Goal: Task Accomplishment & Management: Complete application form

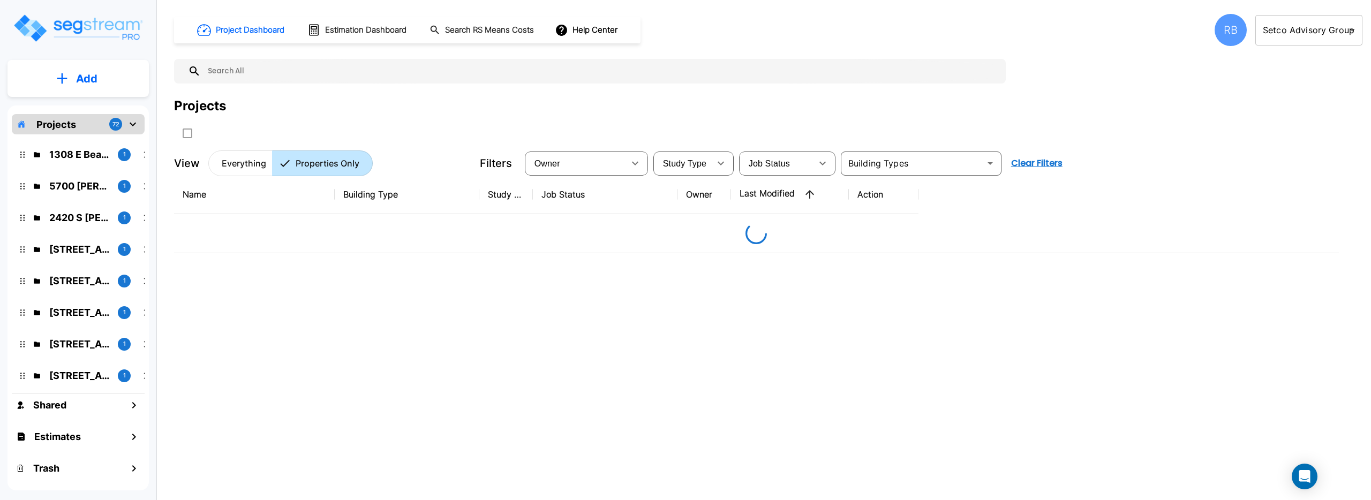
click at [1342, 21] on body "× Your report is being generated. Be patient! × We're working on your Modificat…" at bounding box center [685, 250] width 1371 height 500
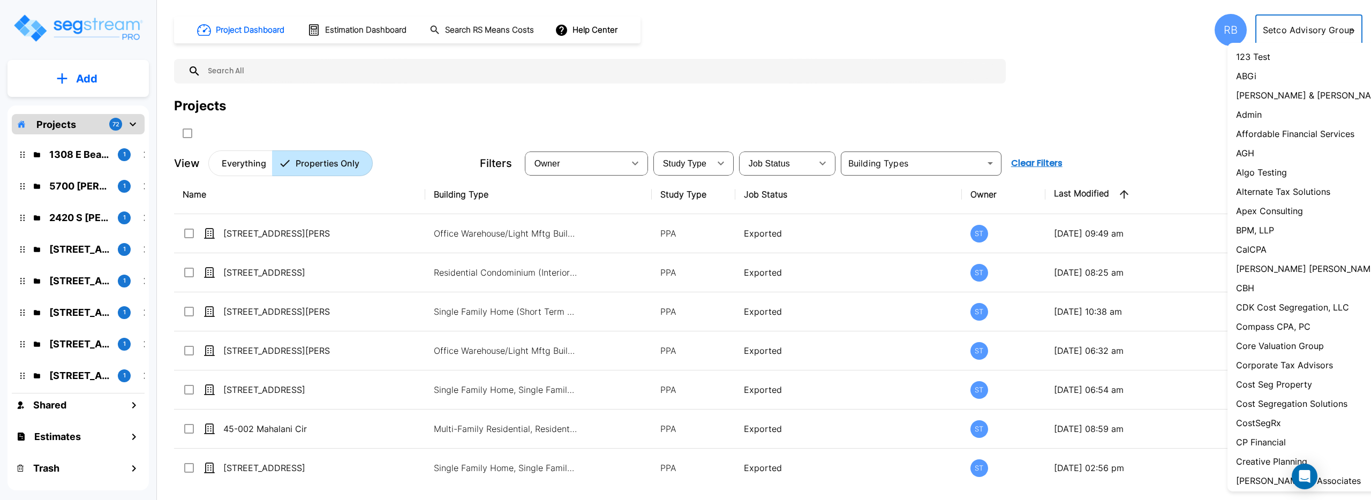
click at [1278, 109] on li "Admin" at bounding box center [1327, 114] width 198 height 19
type input "1"
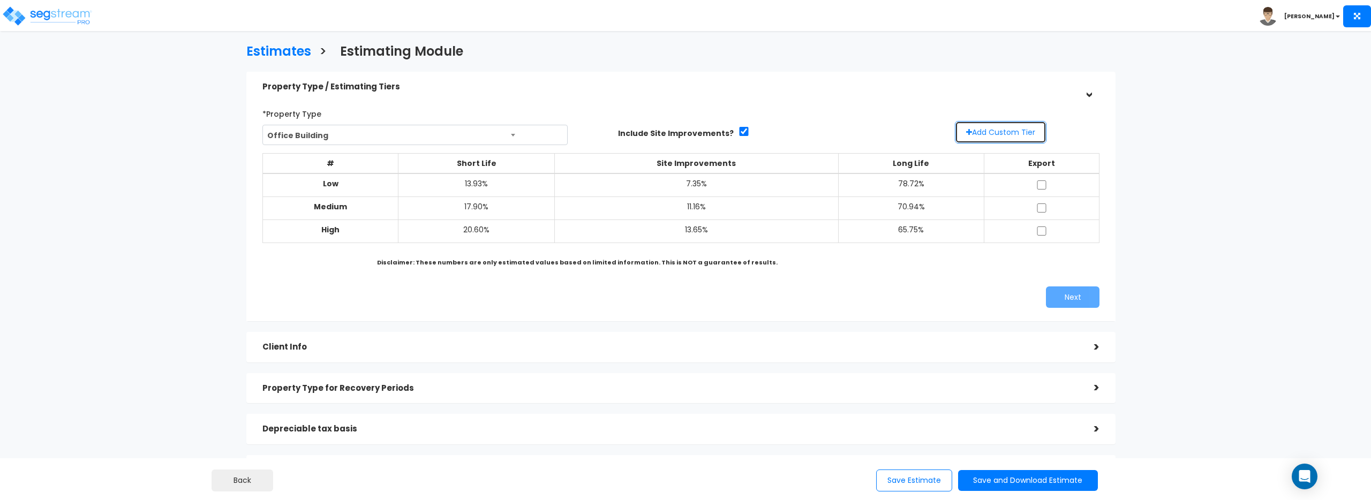
click at [992, 134] on button "Add Custom Tier" at bounding box center [1001, 132] width 92 height 22
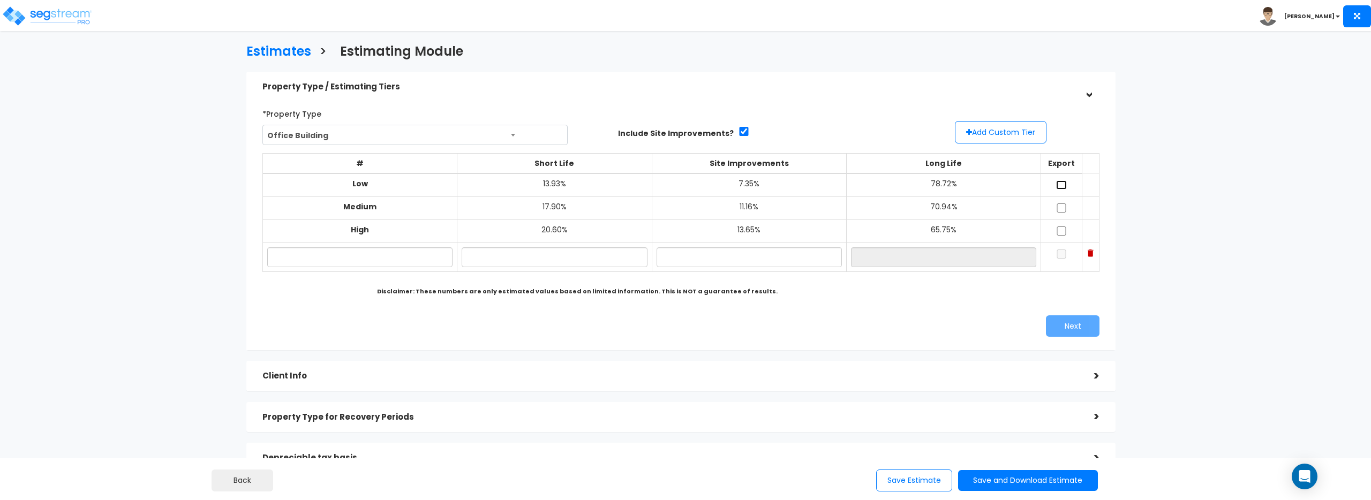
click at [1056, 185] on input "checkbox" at bounding box center [1061, 184] width 11 height 9
click at [1056, 186] on input "checkbox" at bounding box center [1061, 184] width 11 height 9
checkbox input "false"
click at [1056, 207] on input "checkbox" at bounding box center [1061, 208] width 11 height 9
click at [1056, 209] on input "checkbox" at bounding box center [1061, 208] width 11 height 9
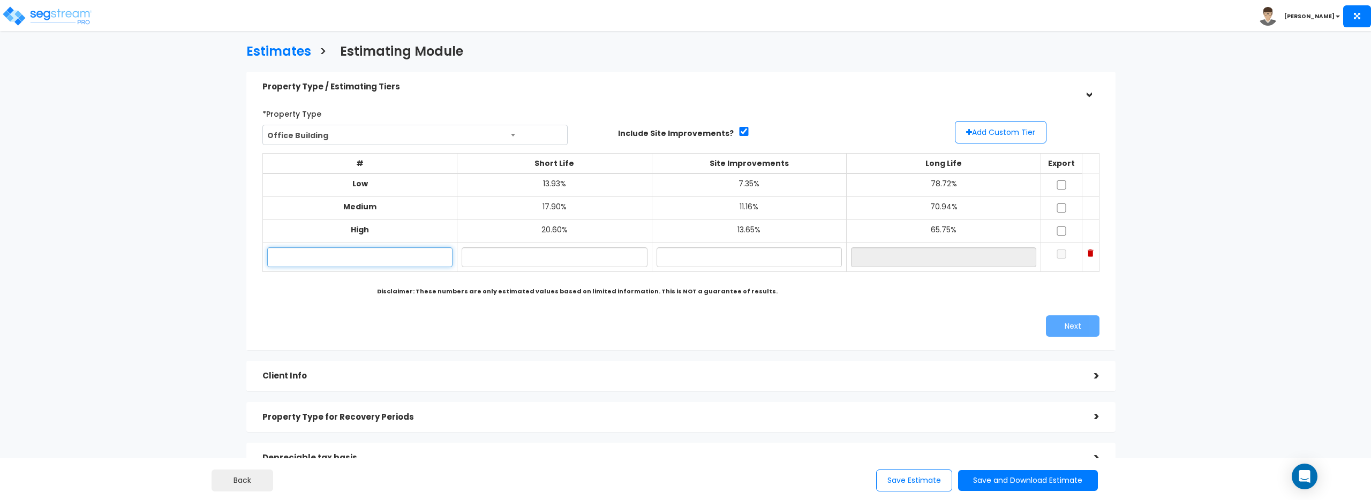
click at [384, 262] on input "text" at bounding box center [359, 257] width 185 height 20
click at [1089, 254] on img at bounding box center [1091, 253] width 6 height 7
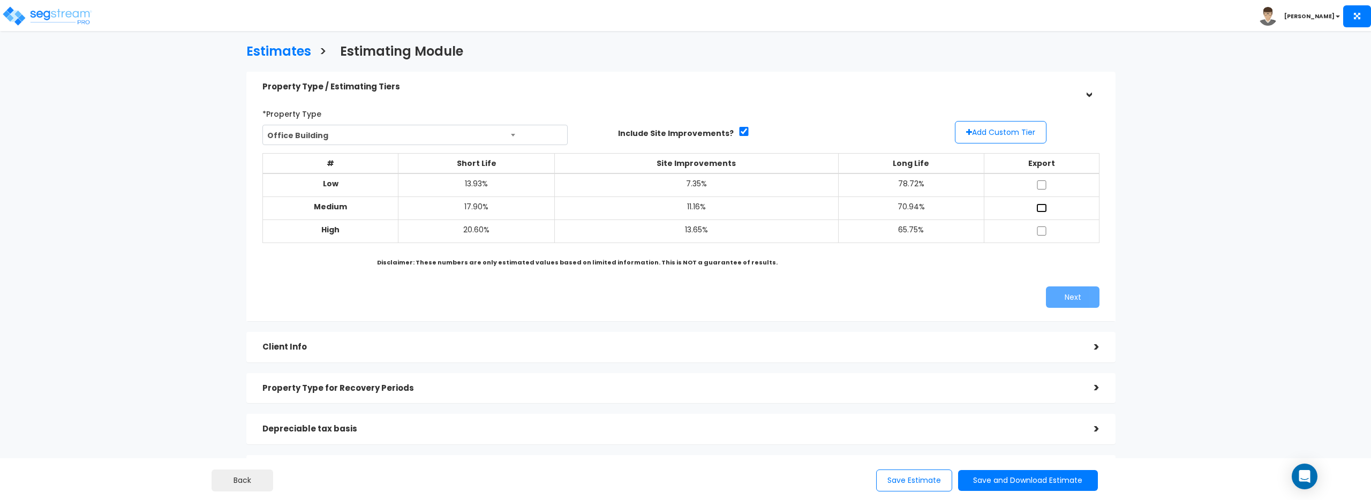
click at [1040, 204] on input "checkbox" at bounding box center [1041, 208] width 11 height 9
checkbox input "true"
click at [1063, 297] on button "Next" at bounding box center [1073, 297] width 54 height 21
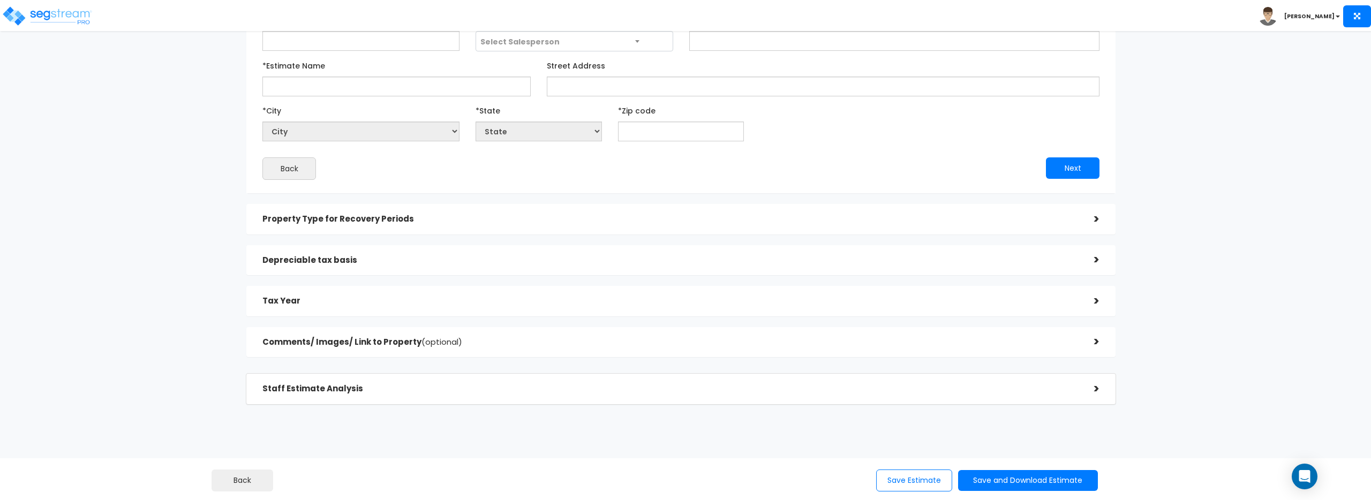
scroll to position [161, 0]
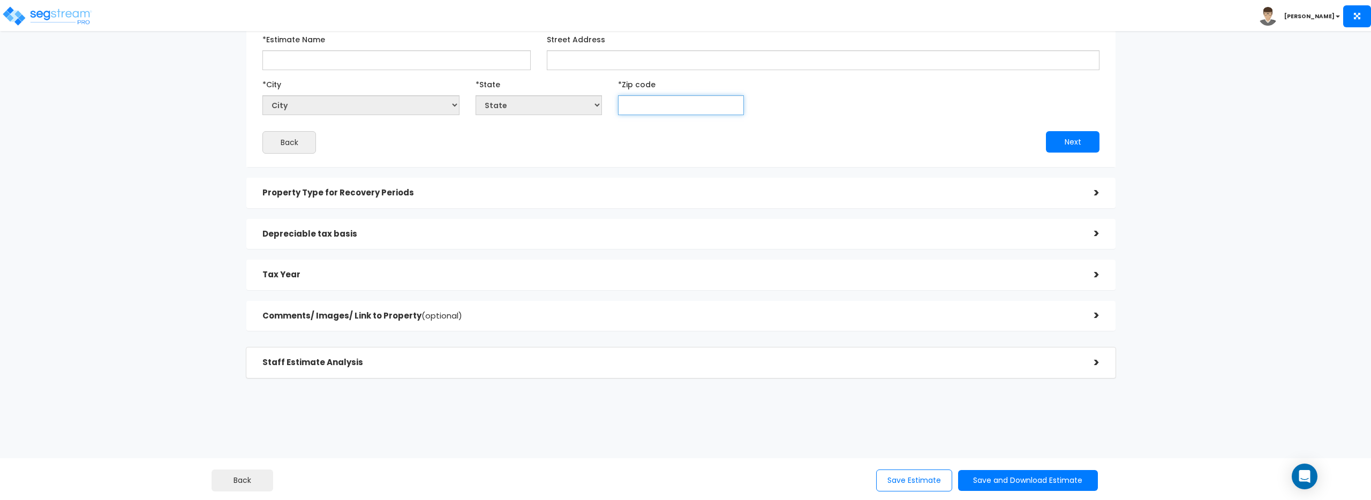
click at [642, 104] on input "text" at bounding box center [681, 105] width 126 height 20
type input "90"
select select "CA"
type input "90210"
click at [1074, 141] on button "Next" at bounding box center [1073, 141] width 54 height 21
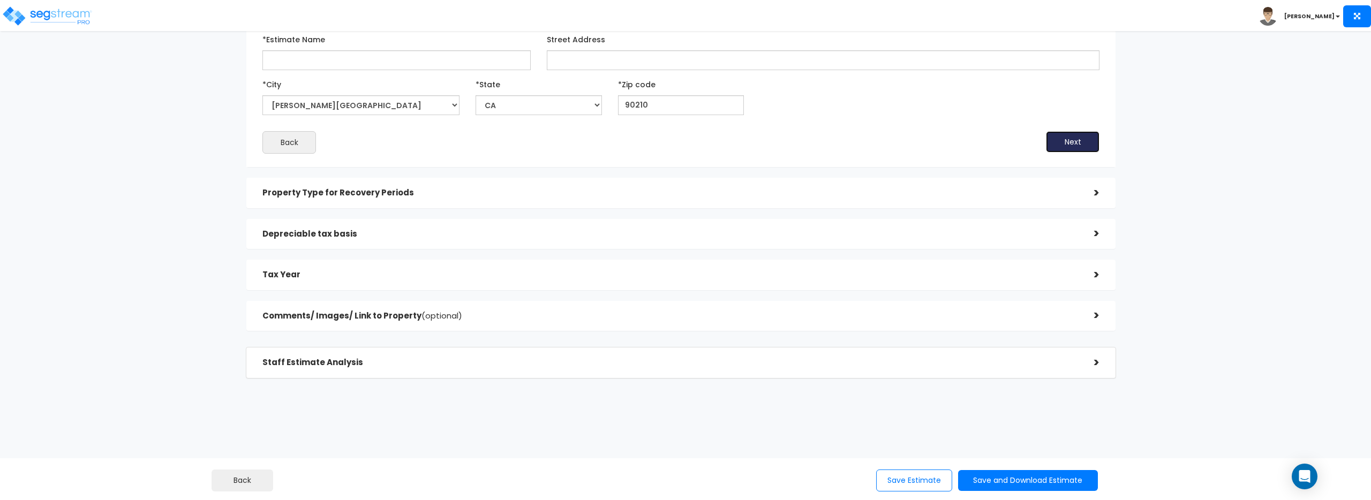
scroll to position [165, 0]
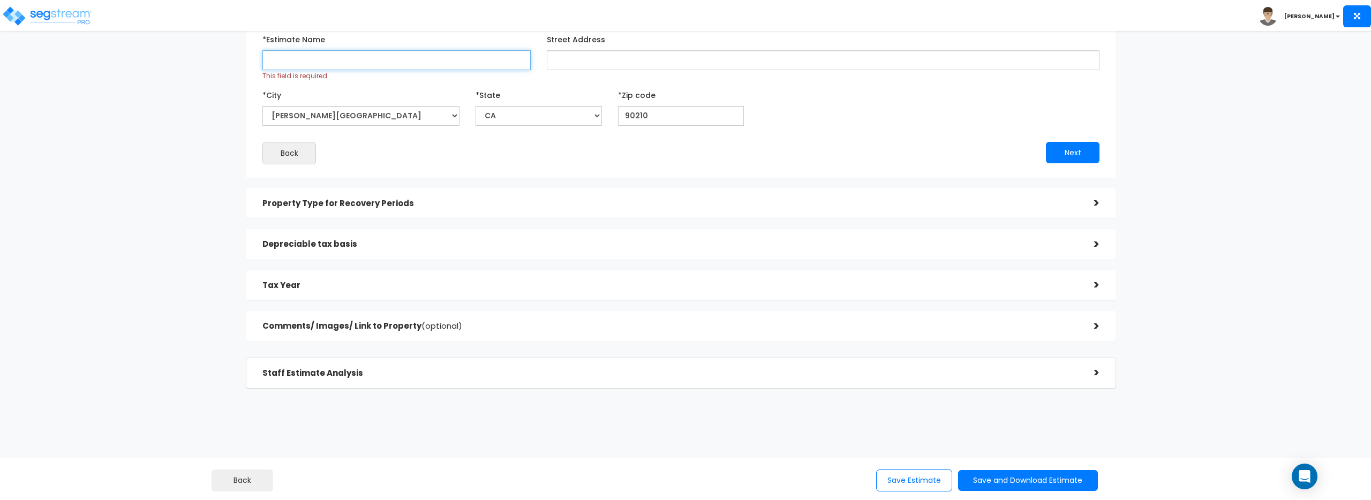
click at [356, 61] on input "*Estimate Name" at bounding box center [396, 60] width 268 height 20
type input "sdfs"
click at [1058, 157] on button "Next" at bounding box center [1073, 152] width 54 height 21
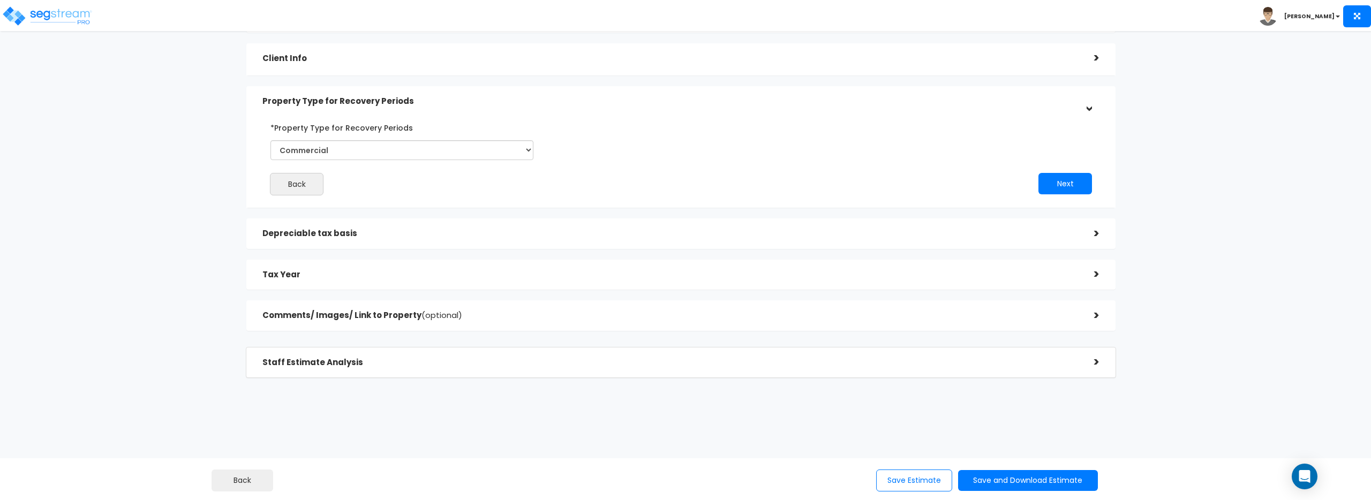
scroll to position [69, 0]
click at [1052, 185] on button "Next" at bounding box center [1065, 182] width 54 height 21
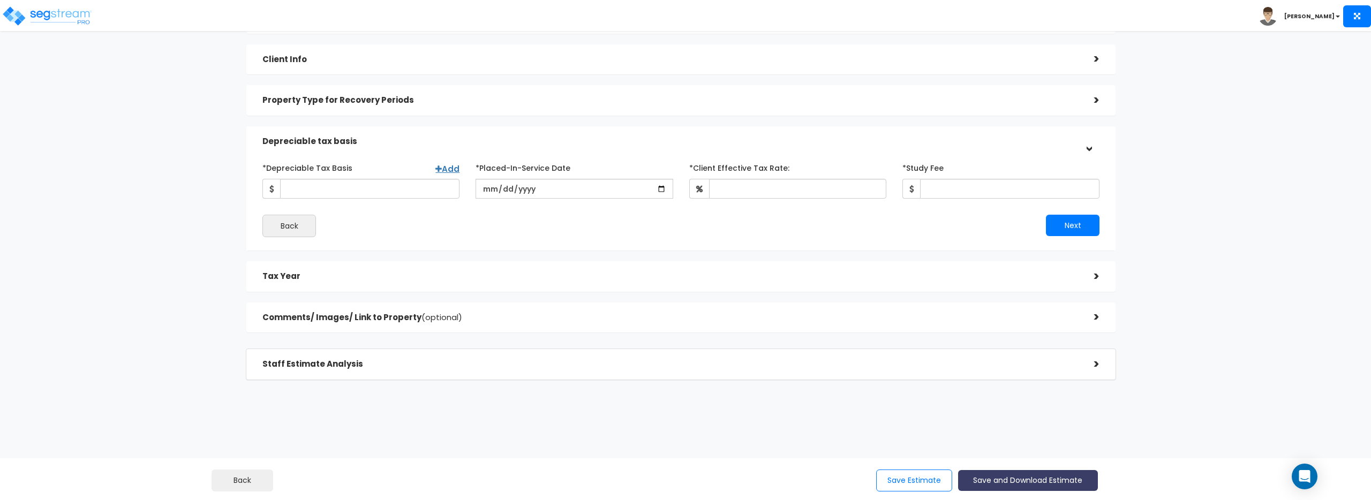
click at [1007, 484] on button "Save and Download Estimate" at bounding box center [1028, 480] width 140 height 21
click at [1161, 403] on div "Estimates > Estimating Module Property Type / Estimating Tiers > *Property Type…" at bounding box center [680, 172] width 1129 height 659
click at [66, 16] on img at bounding box center [47, 15] width 91 height 21
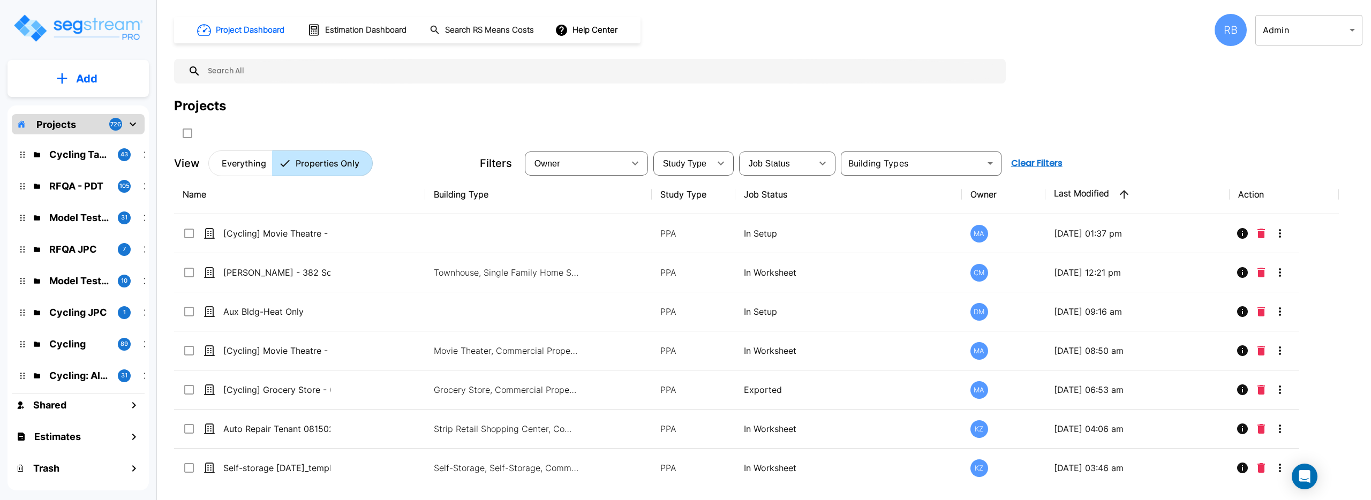
click at [57, 73] on icon "mailbox folders" at bounding box center [62, 78] width 11 height 11
click at [103, 134] on p "Add Property" at bounding box center [84, 138] width 55 height 13
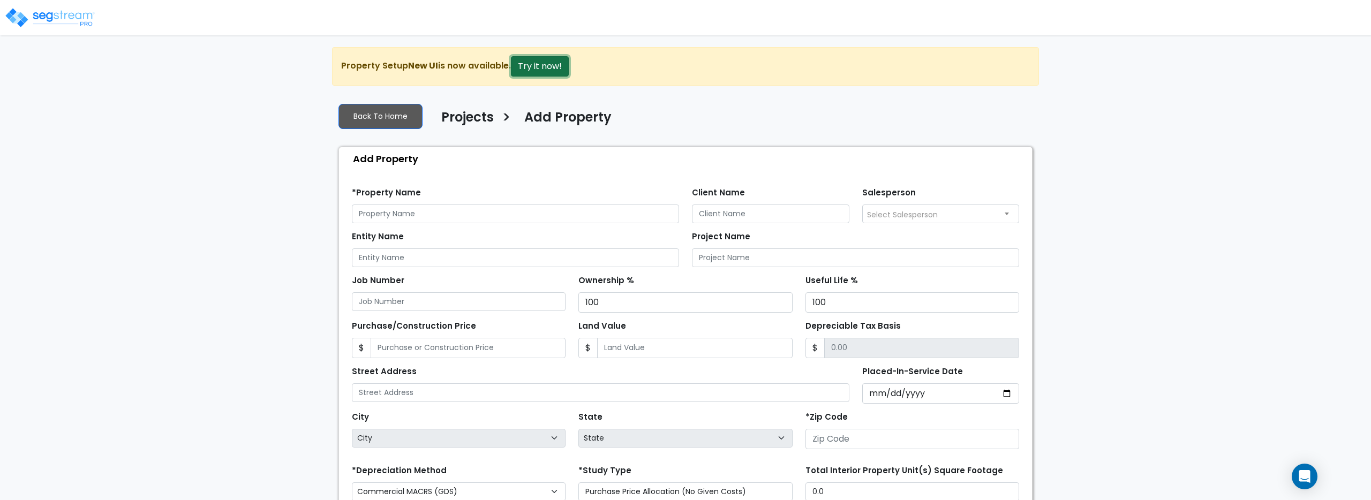
click at [549, 71] on button "Try it now!" at bounding box center [540, 66] width 58 height 20
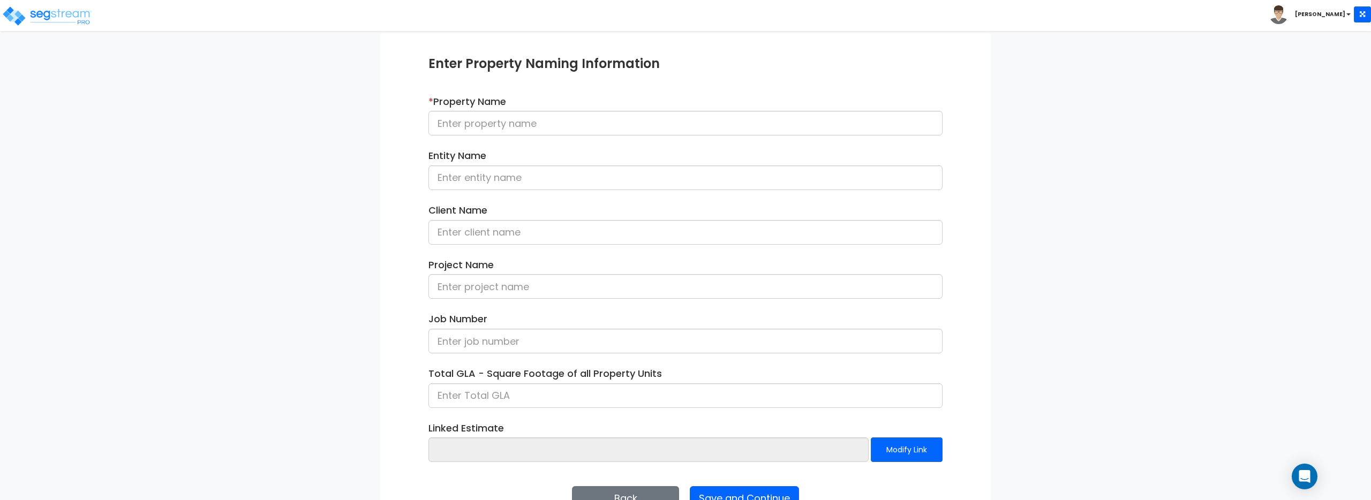
scroll to position [107, 0]
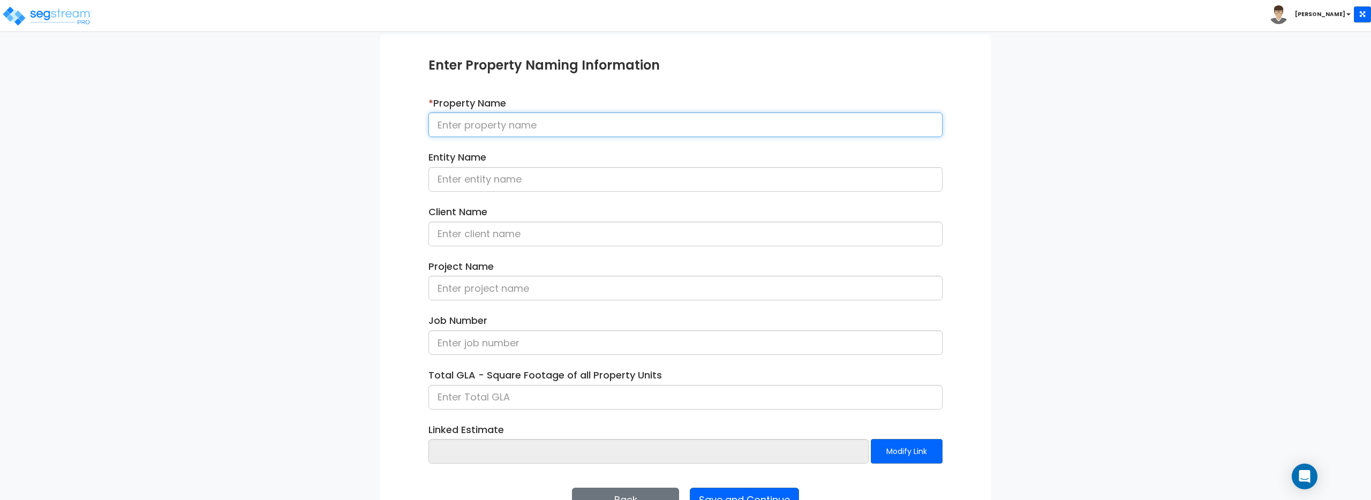
click at [535, 120] on input at bounding box center [685, 124] width 514 height 25
type input "W"
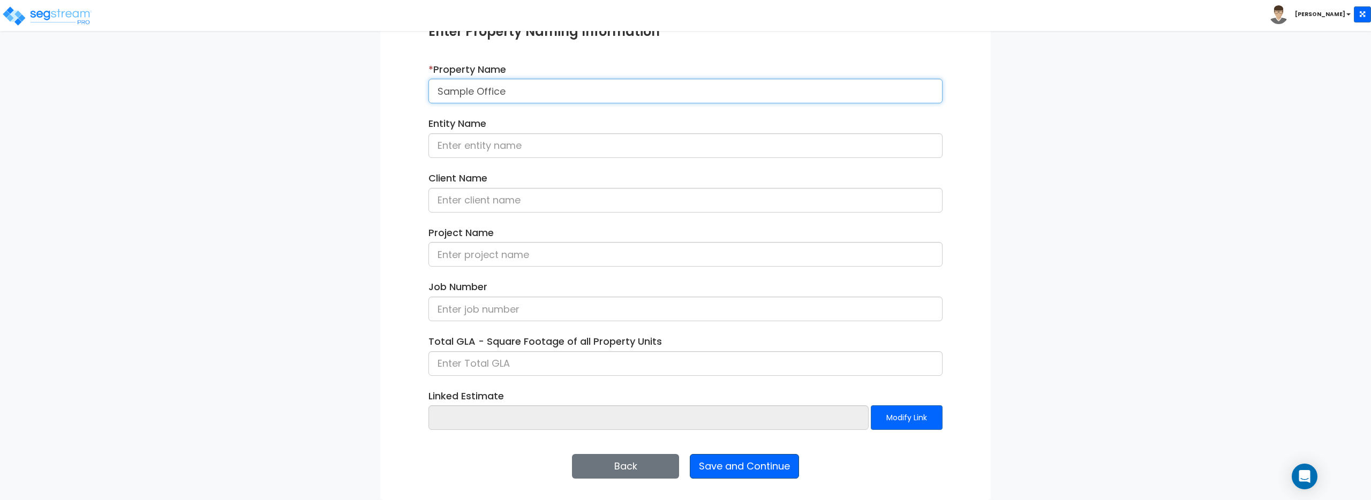
type input "Sample Office"
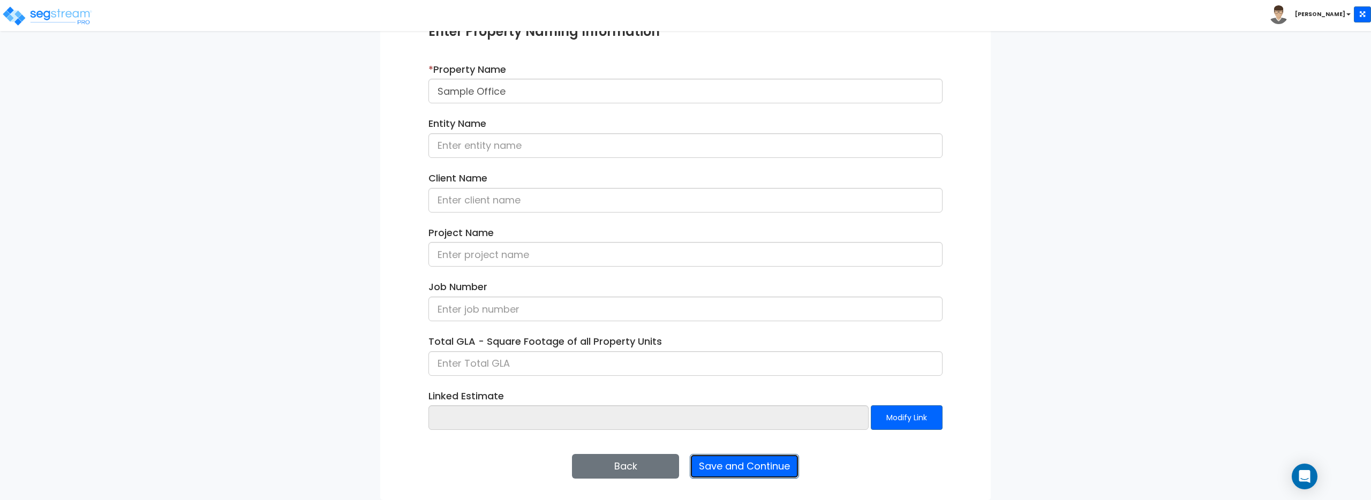
click at [763, 472] on button "Save and Continue" at bounding box center [744, 466] width 109 height 25
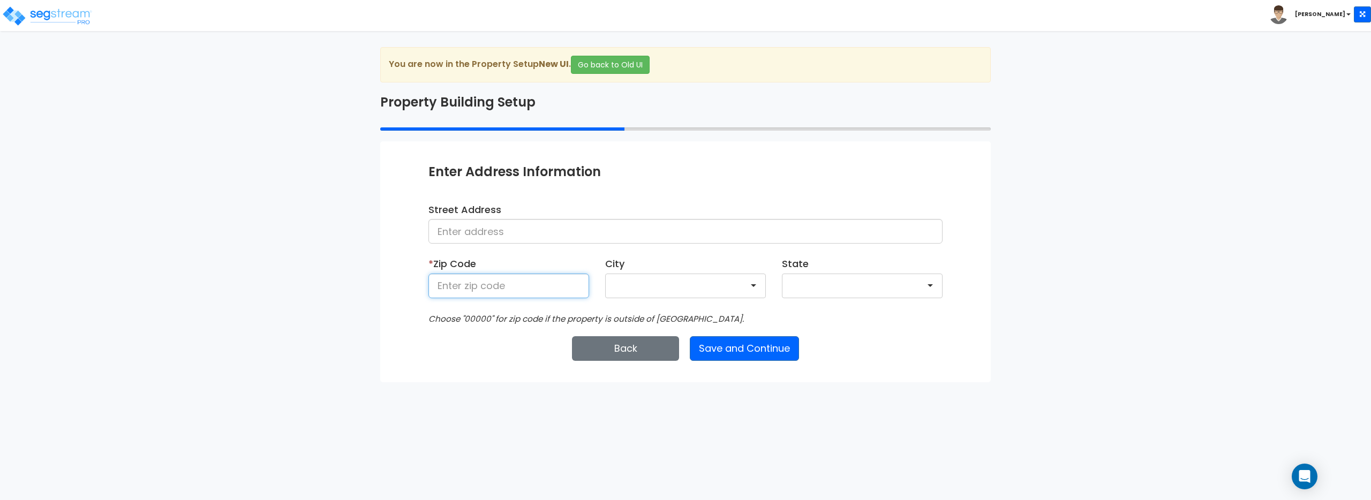
click at [546, 281] on input at bounding box center [508, 286] width 161 height 25
type input "90292"
click at [754, 357] on button "Save and Continue" at bounding box center [744, 348] width 109 height 25
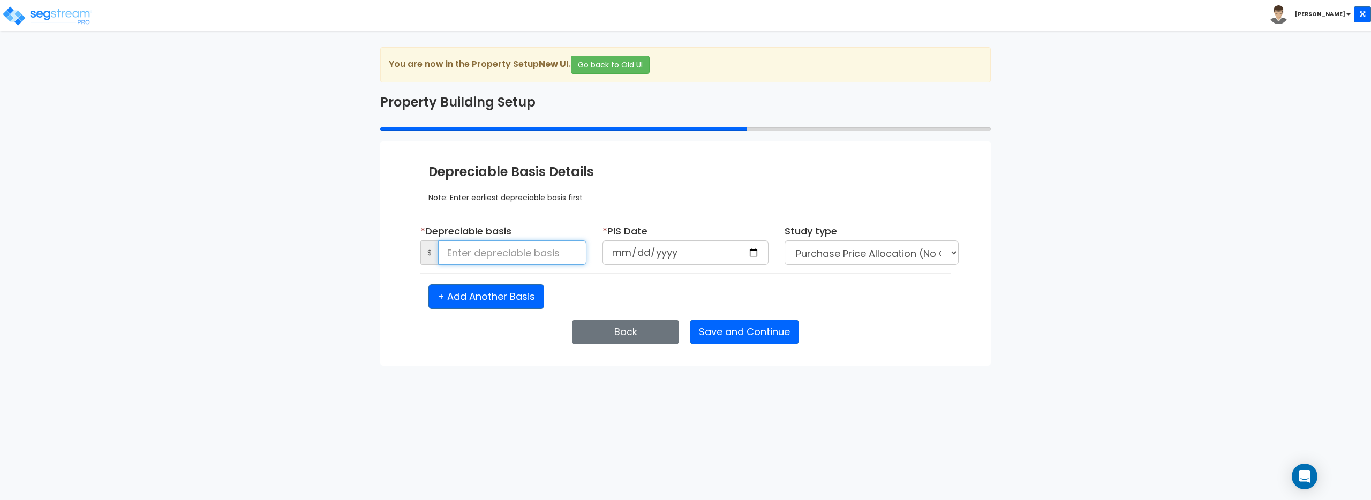
click at [541, 257] on input at bounding box center [512, 252] width 148 height 25
type input "5,000,000"
click at [733, 239] on div "* PIS Date" at bounding box center [686, 244] width 166 height 41
click at [751, 251] on input "date" at bounding box center [686, 252] width 166 height 25
type input "2025-08-13"
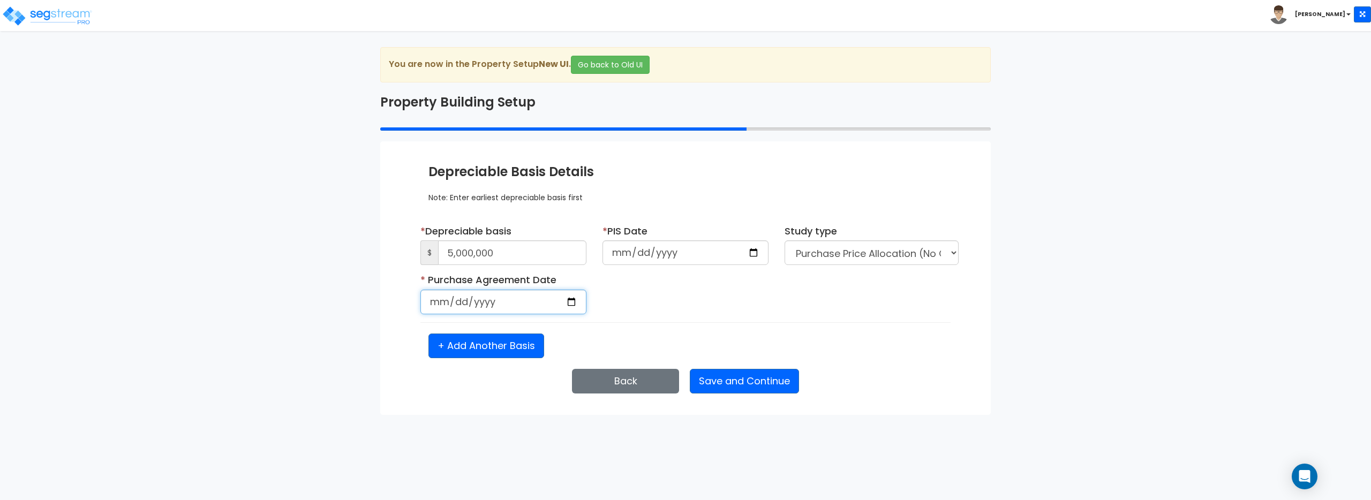
click at [575, 302] on input "date" at bounding box center [503, 302] width 166 height 25
type input "2025-08-11"
click at [744, 389] on button "Save and Continue" at bounding box center [744, 381] width 109 height 25
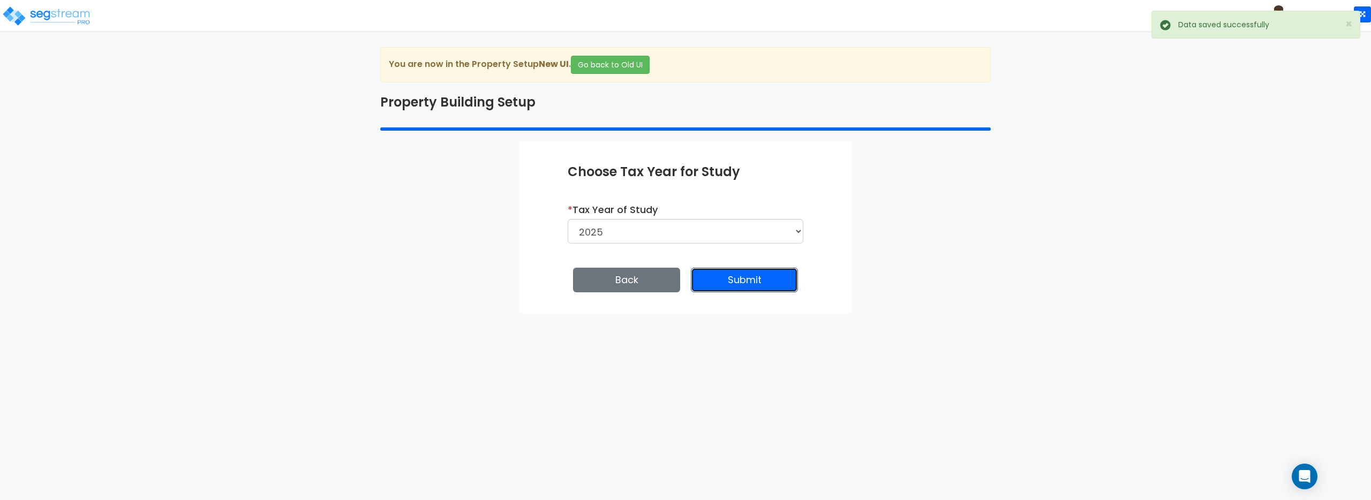
click at [741, 274] on button "Submit" at bounding box center [744, 280] width 107 height 25
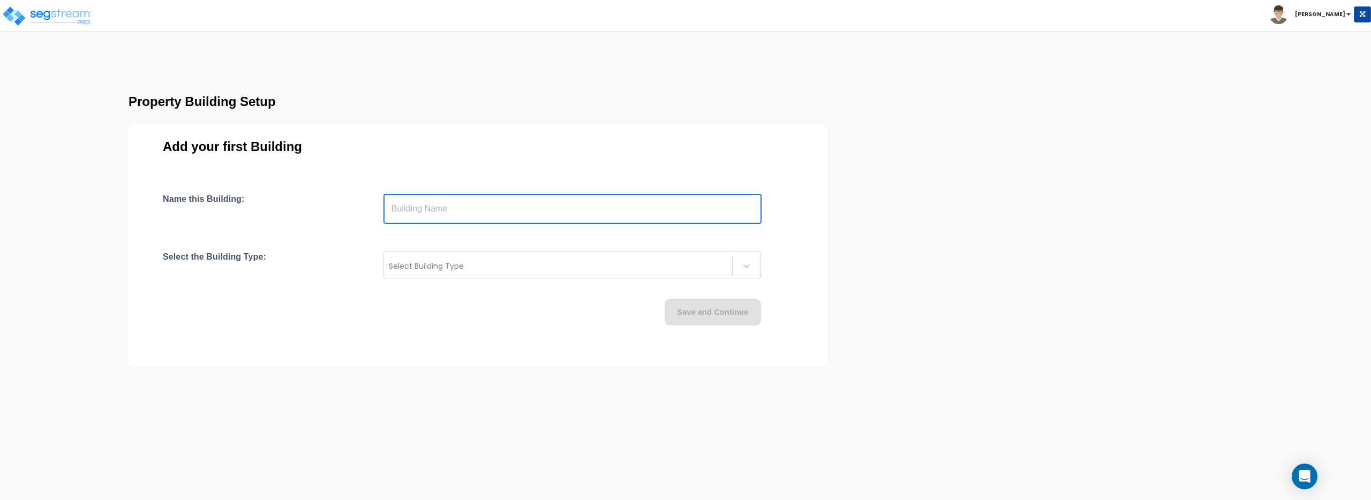
click at [498, 210] on input "text" at bounding box center [572, 209] width 378 height 30
type input "Office"
click at [470, 278] on div "Select Building Type" at bounding box center [572, 265] width 378 height 27
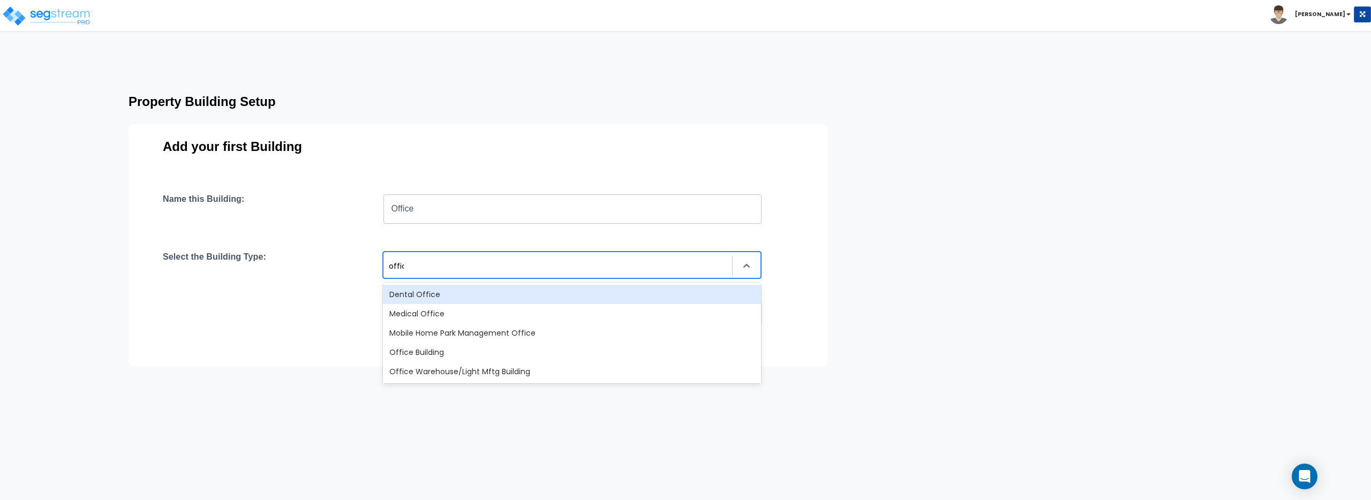
type input "office"
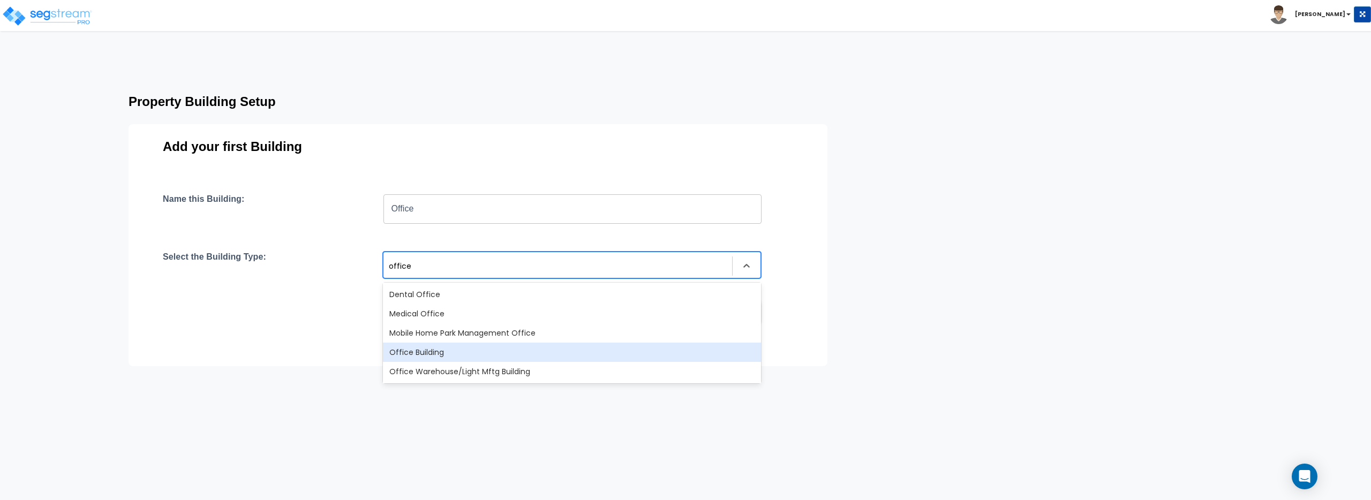
click at [420, 349] on div "Office Building" at bounding box center [572, 352] width 378 height 19
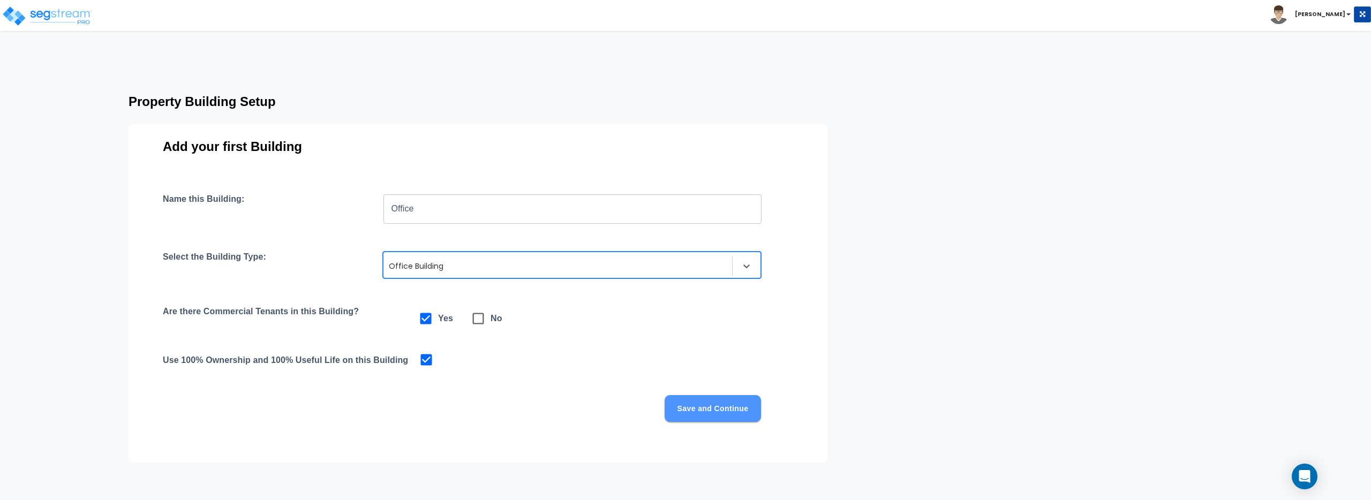
click at [713, 416] on button "Save and Continue" at bounding box center [713, 408] width 96 height 27
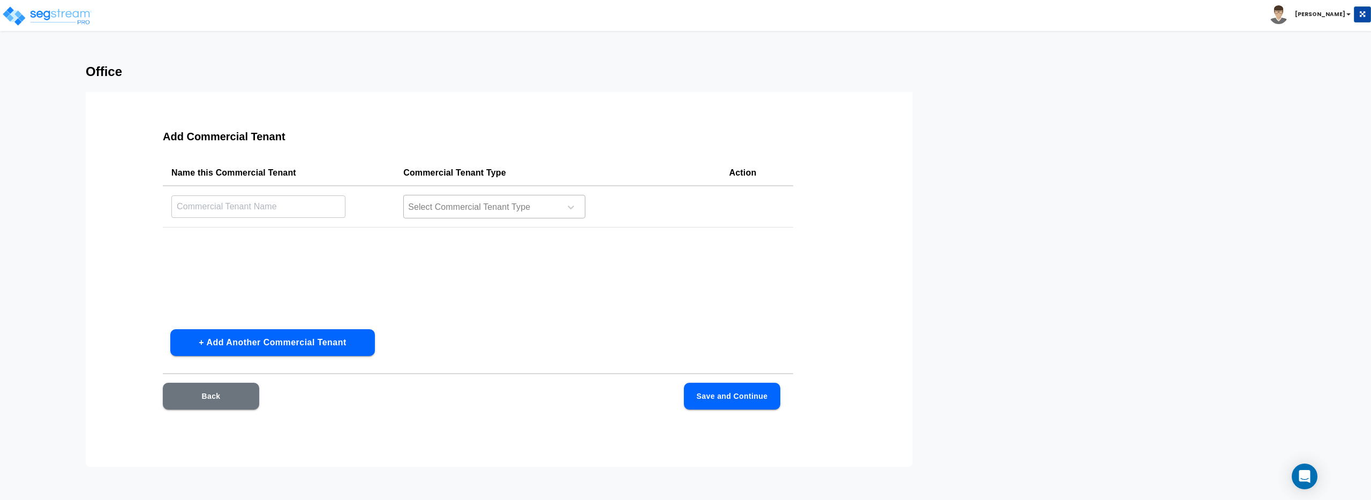
click at [460, 209] on div at bounding box center [480, 207] width 147 height 14
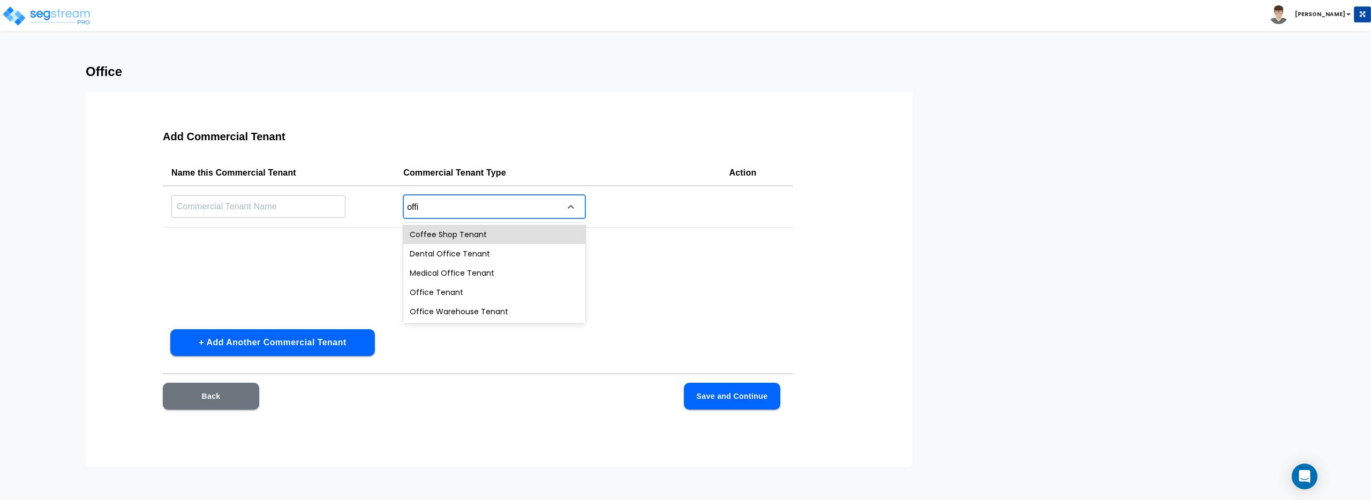
type input "offic"
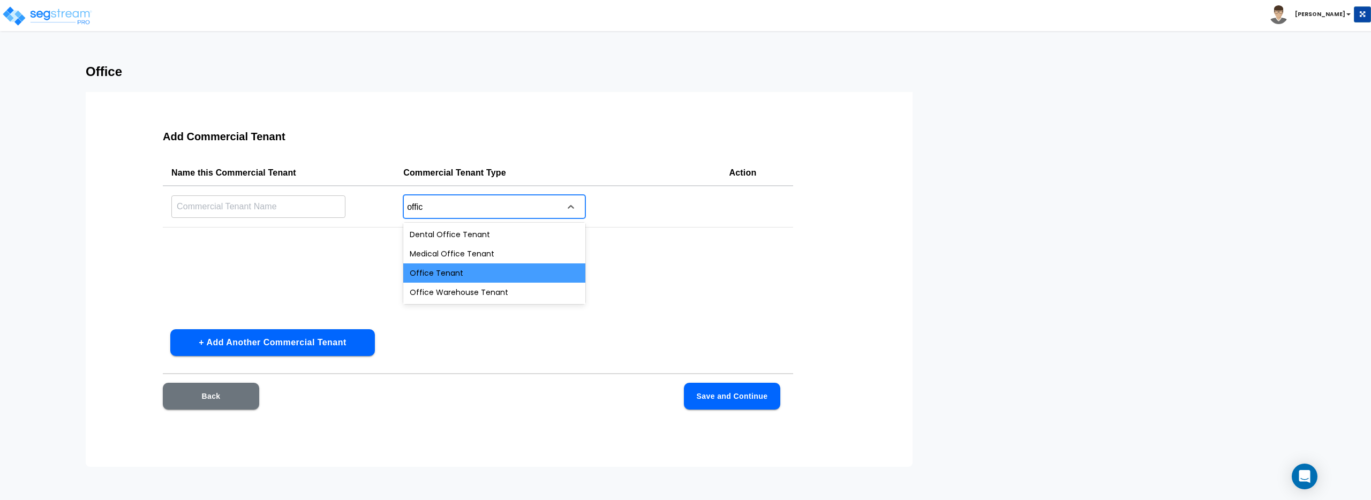
click at [471, 274] on div "Office Tenant" at bounding box center [494, 273] width 182 height 19
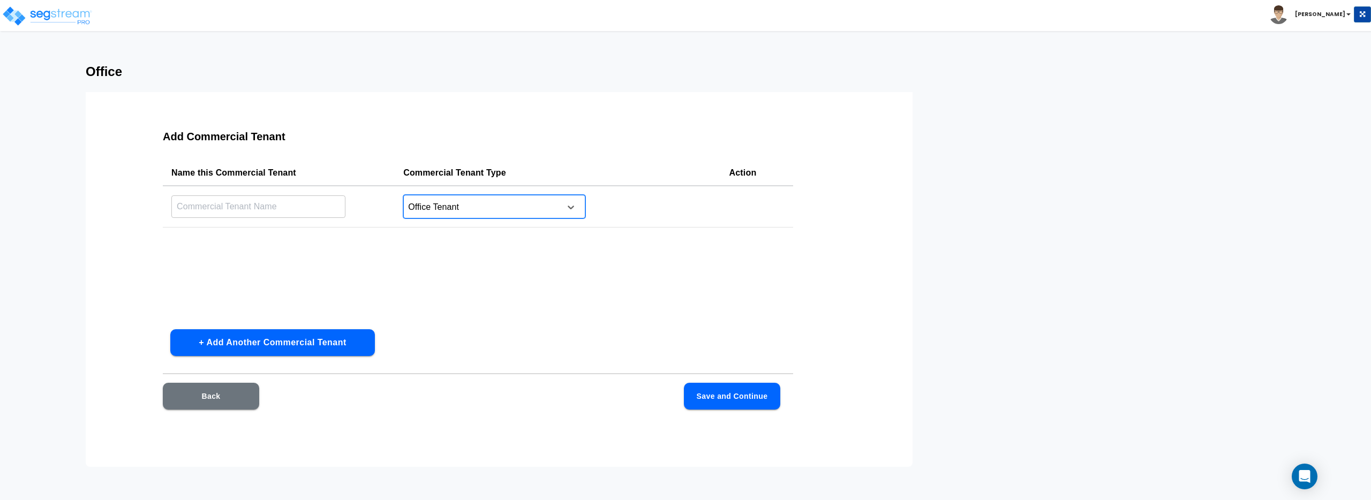
click at [221, 207] on input "text" at bounding box center [258, 206] width 174 height 23
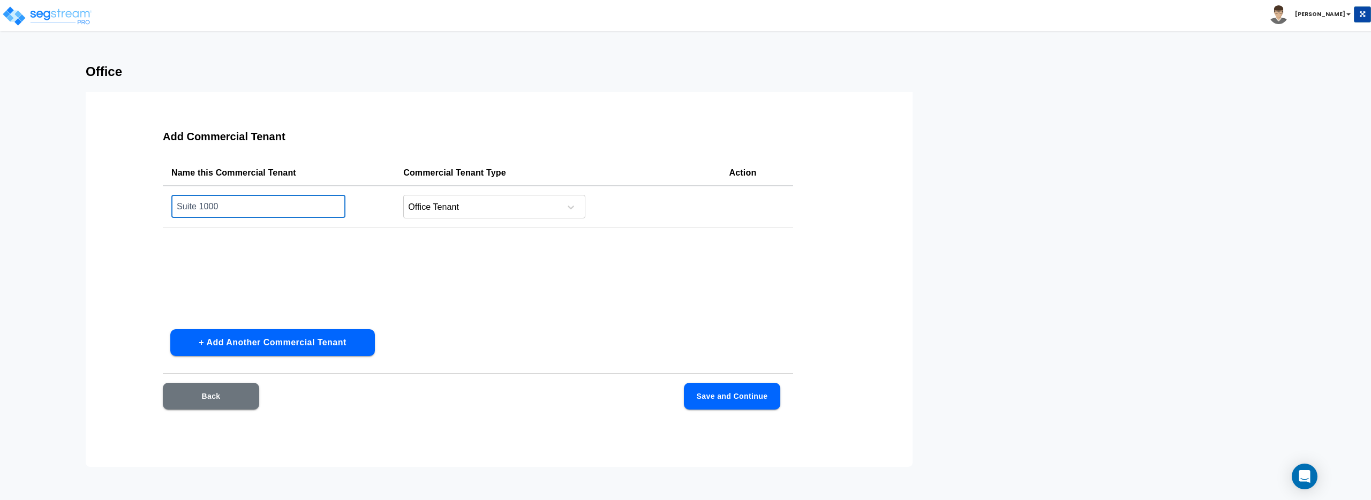
type input "Suite 1000"
click at [352, 321] on div "Add Commercial Tenant Name this Commercial Tenant Commercial Tenant Type Action…" at bounding box center [478, 276] width 699 height 321
click at [349, 337] on button "+ Add Another Commercial Tenant" at bounding box center [272, 342] width 205 height 27
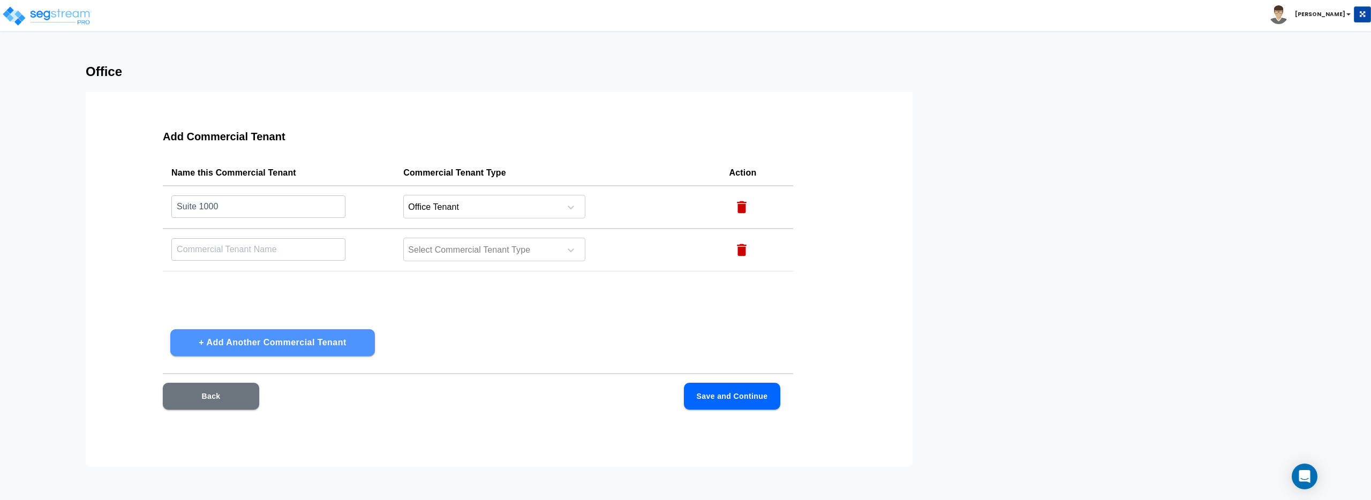
click at [349, 337] on button "+ Add Another Commercial Tenant" at bounding box center [272, 342] width 205 height 27
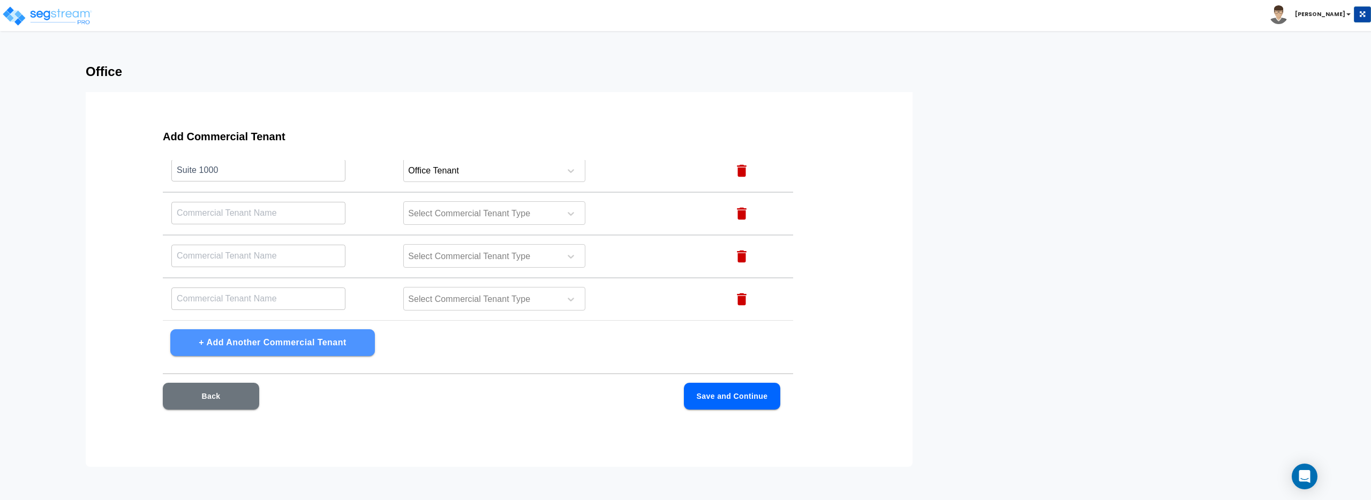
click at [349, 337] on button "+ Add Another Commercial Tenant" at bounding box center [272, 342] width 205 height 27
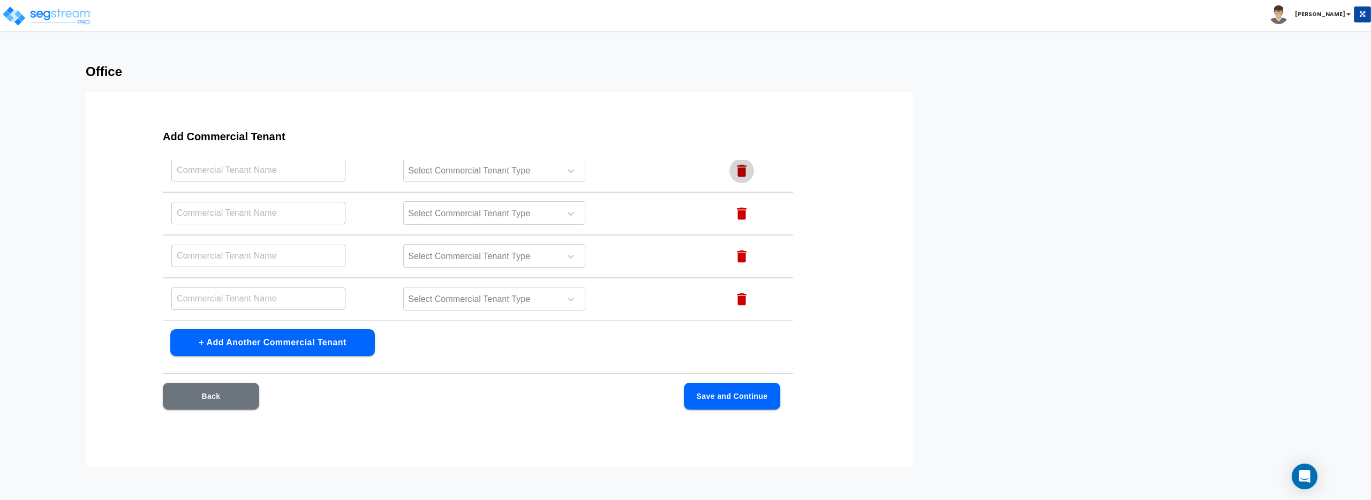
click at [746, 172] on icon "button" at bounding box center [742, 171] width 16 height 16
click at [744, 178] on icon "button" at bounding box center [742, 171] width 16 height 16
click at [742, 213] on icon "button" at bounding box center [742, 214] width 10 height 12
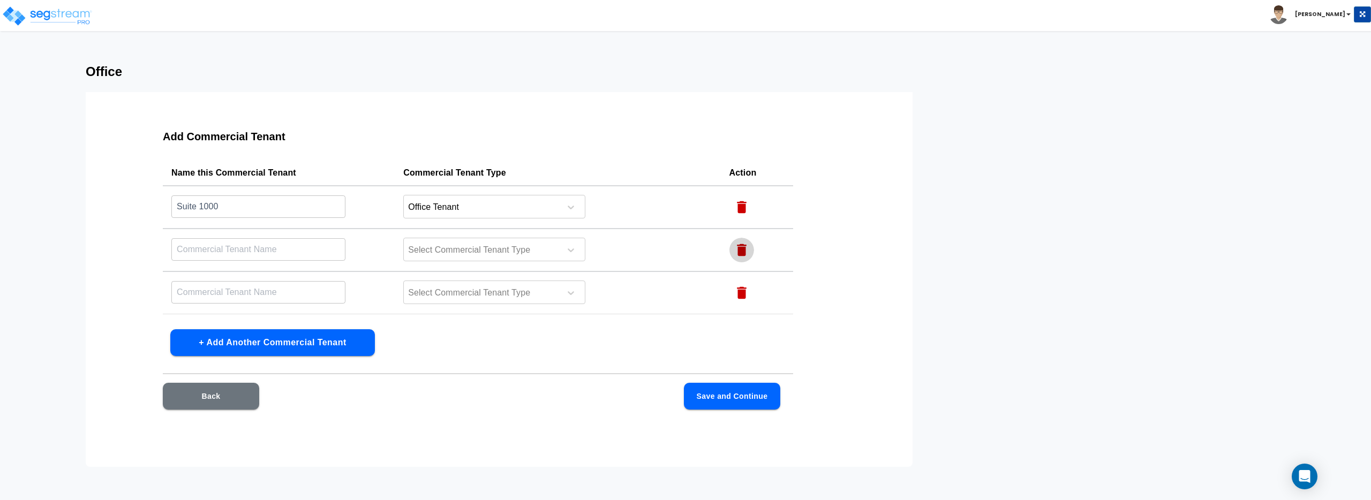
click at [743, 259] on button "button" at bounding box center [741, 250] width 25 height 25
click at [743, 252] on icon "button" at bounding box center [742, 250] width 10 height 12
click at [747, 395] on button "Save and Continue" at bounding box center [732, 396] width 96 height 27
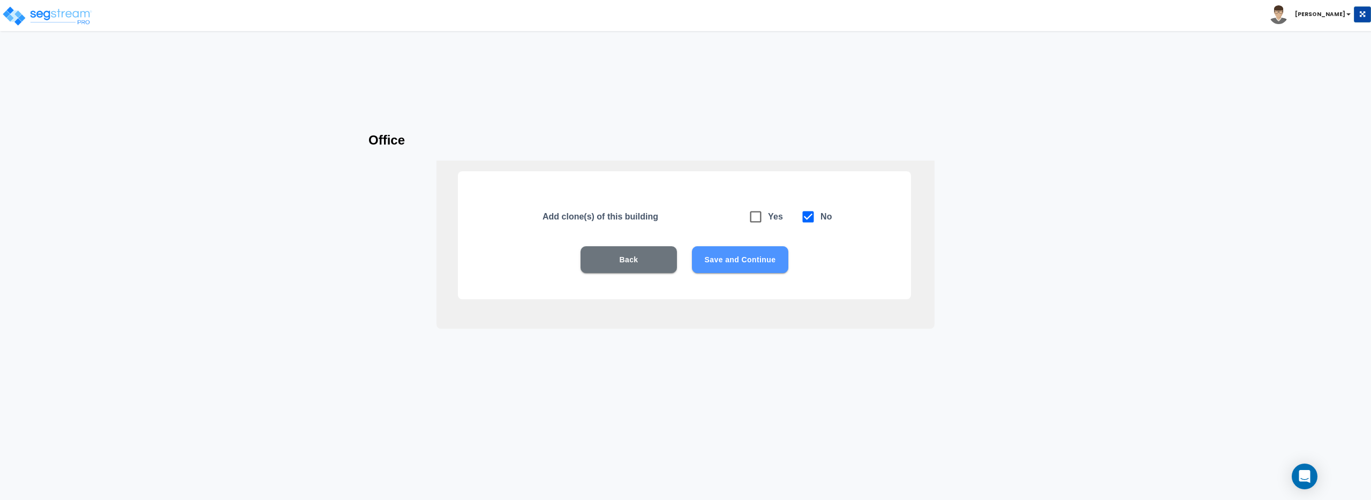
click at [759, 255] on button "Save and Continue" at bounding box center [740, 259] width 96 height 27
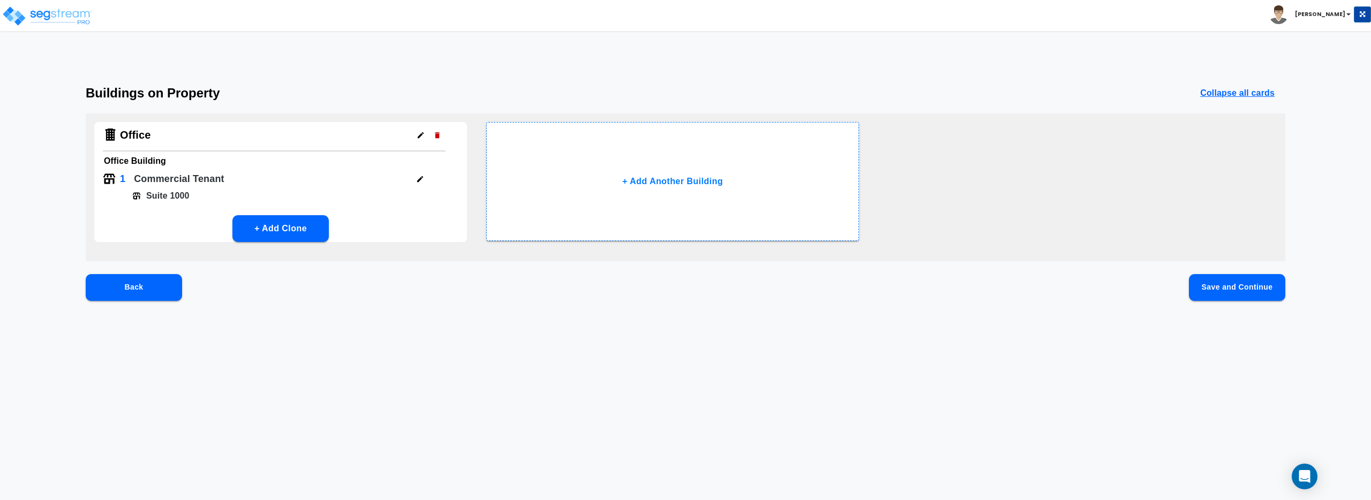
click at [1244, 266] on div "Buildings on Property Collapse all cards Office Office Building 1 Commercial Te…" at bounding box center [685, 211] width 1371 height 250
click at [1240, 290] on button "Save and Continue" at bounding box center [1237, 287] width 96 height 27
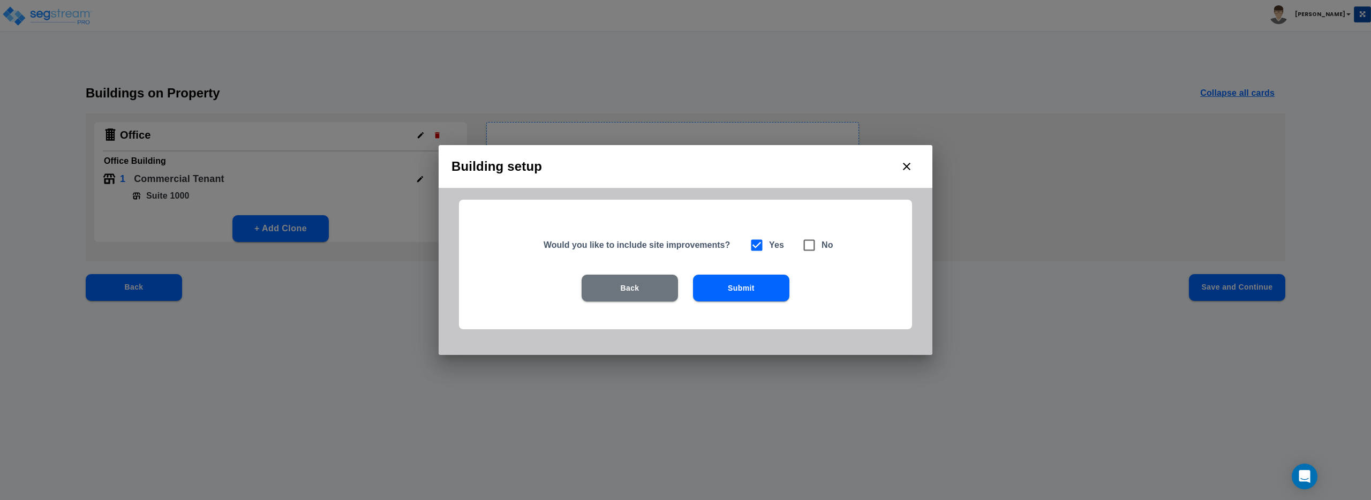
click at [737, 288] on button "Submit" at bounding box center [741, 288] width 96 height 27
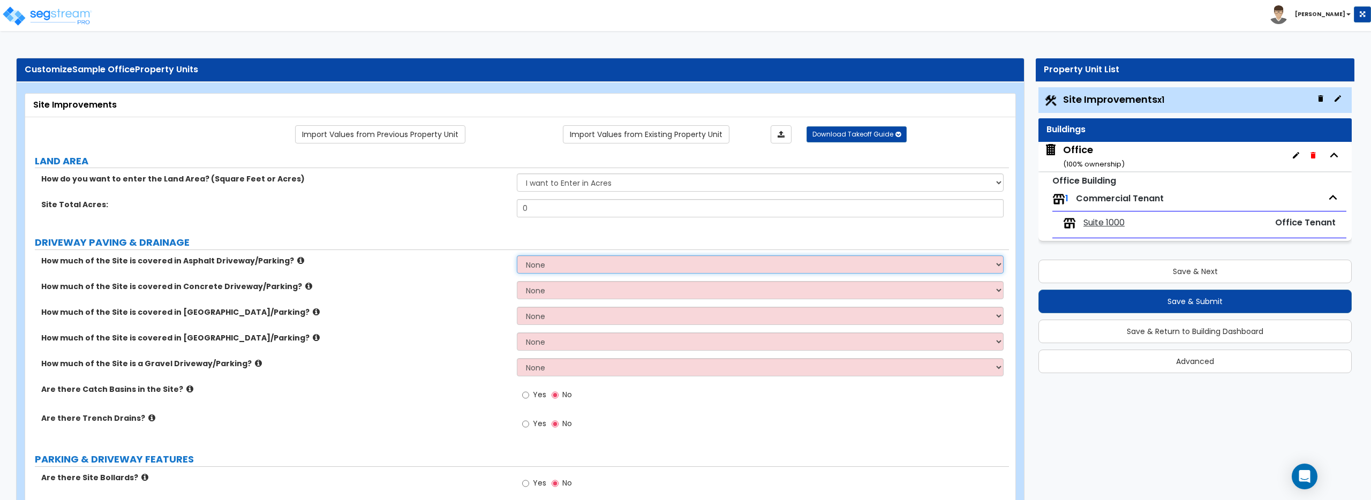
click at [590, 262] on select "None I want to Enter an Approximate Percentage I want to Enter the Square Foota…" at bounding box center [760, 264] width 486 height 18
select select "2"
click at [517, 255] on select "None I want to Enter an Approximate Percentage I want to Enter the Square Foota…" at bounding box center [760, 264] width 486 height 18
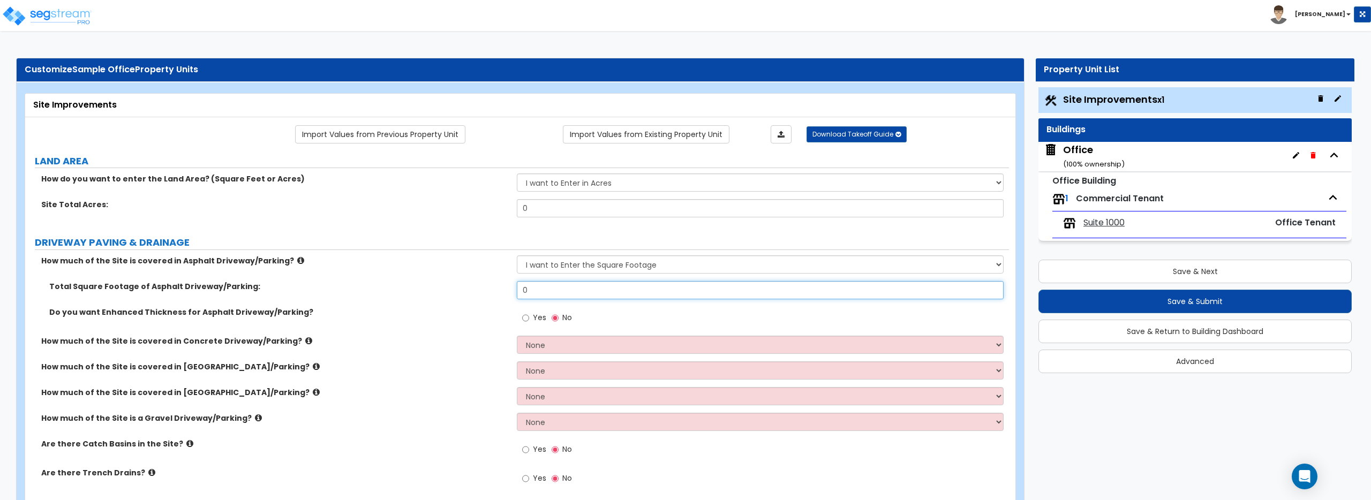
drag, startPoint x: 551, startPoint y: 285, endPoint x: 496, endPoint y: 285, distance: 54.1
click at [496, 285] on div "Total Square Footage of Asphalt Driveway/Parking: 0" at bounding box center [517, 294] width 984 height 26
type input "85,000"
click at [528, 318] on input "Yes" at bounding box center [525, 318] width 7 height 12
radio input "true"
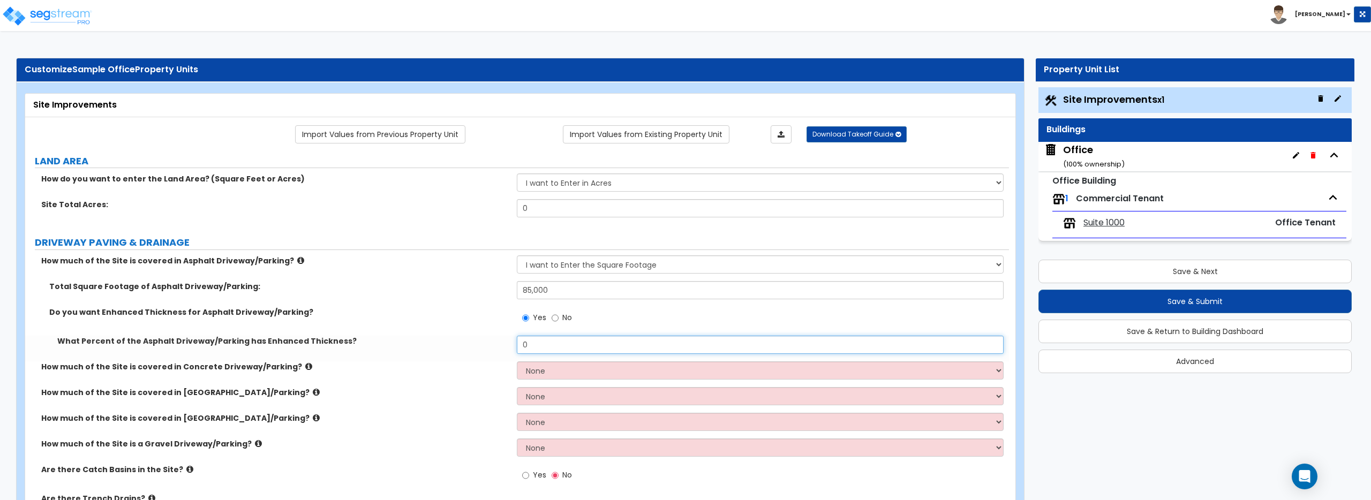
drag, startPoint x: 558, startPoint y: 341, endPoint x: 435, endPoint y: 341, distance: 122.6
click at [435, 341] on div "What Percent of the Asphalt Driveway/Parking has Enhanced Thickness? 0" at bounding box center [517, 349] width 984 height 26
type input "20"
click at [549, 321] on div "Yes No" at bounding box center [547, 319] width 61 height 25
click at [552, 321] on input "No" at bounding box center [555, 318] width 7 height 12
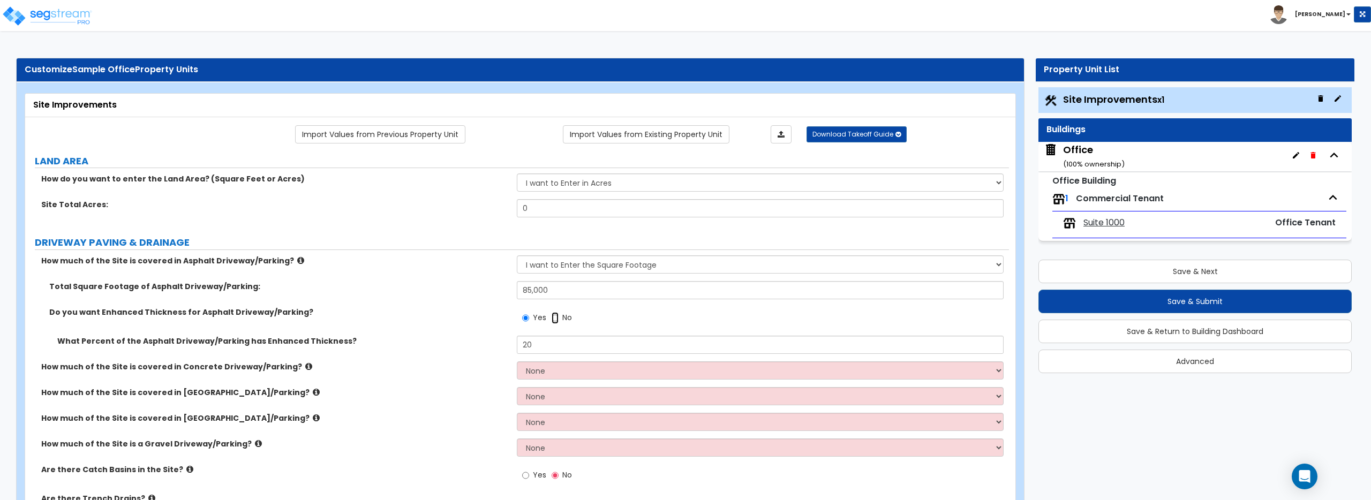
radio input "false"
radio input "true"
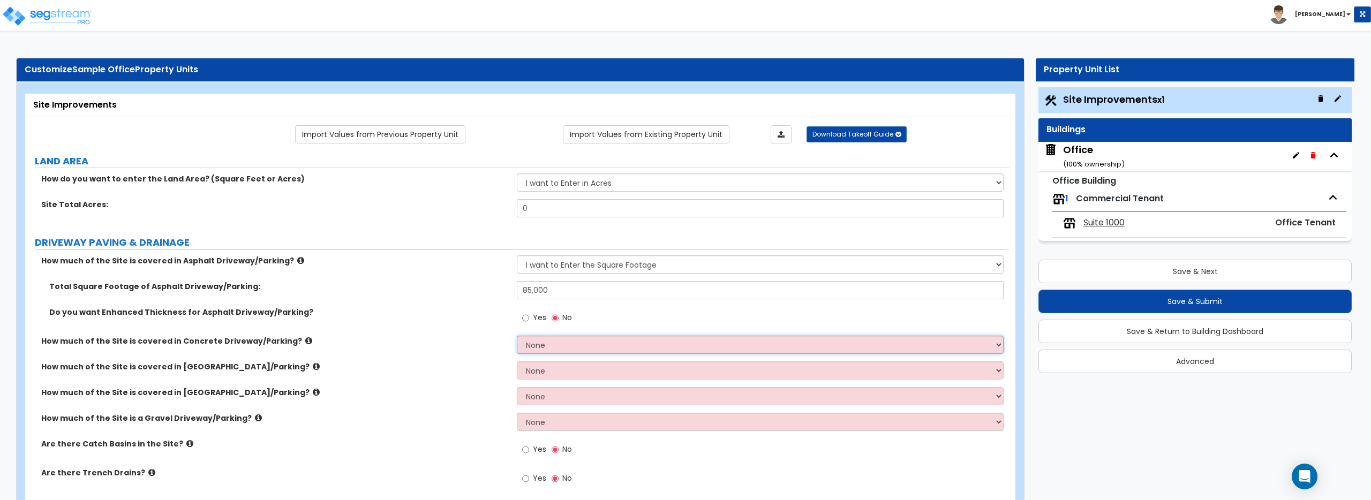
click at [548, 339] on select "None I want to Enter an Approximate Percentage I want to Enter the Square Foota…" at bounding box center [760, 345] width 486 height 18
select select "2"
click at [517, 336] on select "None I want to Enter an Approximate Percentage I want to Enter the Square Foota…" at bounding box center [760, 345] width 486 height 18
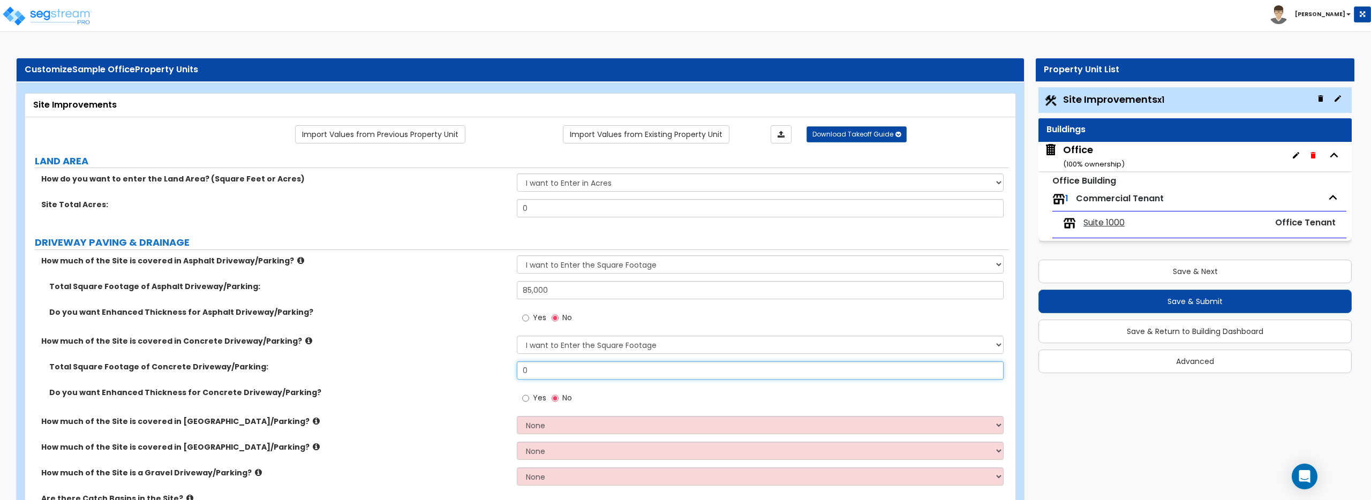
drag, startPoint x: 561, startPoint y: 367, endPoint x: 375, endPoint y: 367, distance: 185.8
click at [375, 367] on div "Total Square Footage of Concrete Driveway/Parking: 0" at bounding box center [517, 375] width 984 height 26
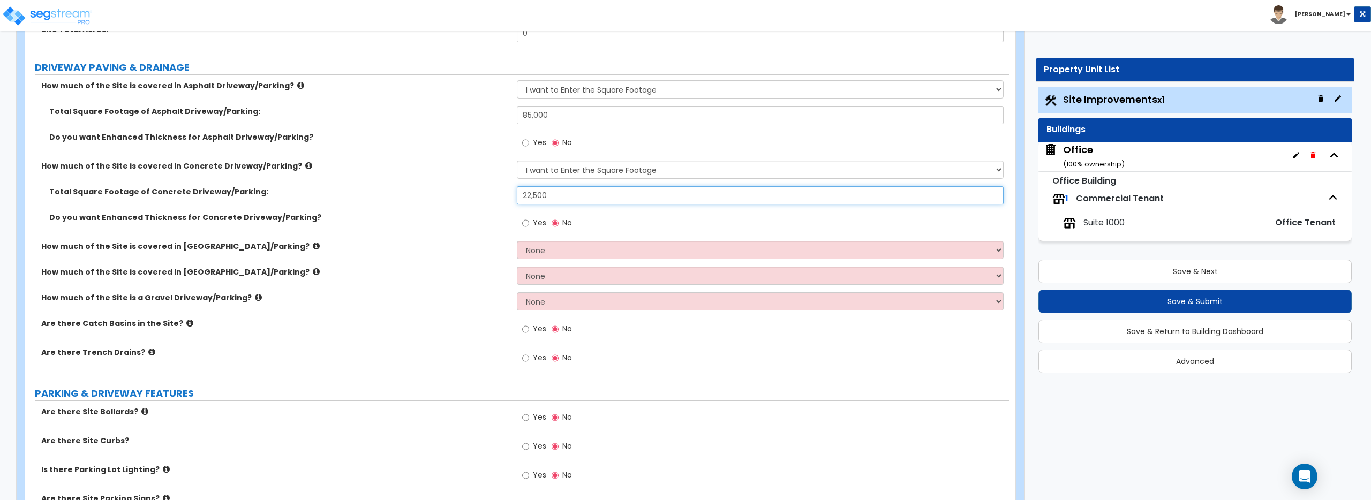
scroll to position [228, 0]
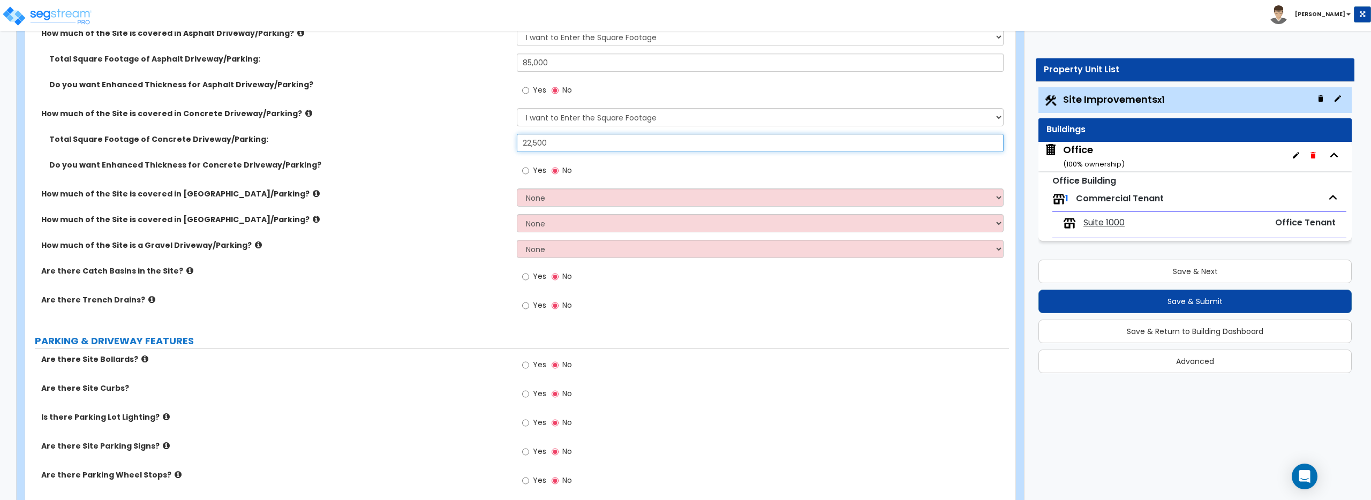
type input "22,500"
click at [313, 194] on icon at bounding box center [316, 194] width 7 height 8
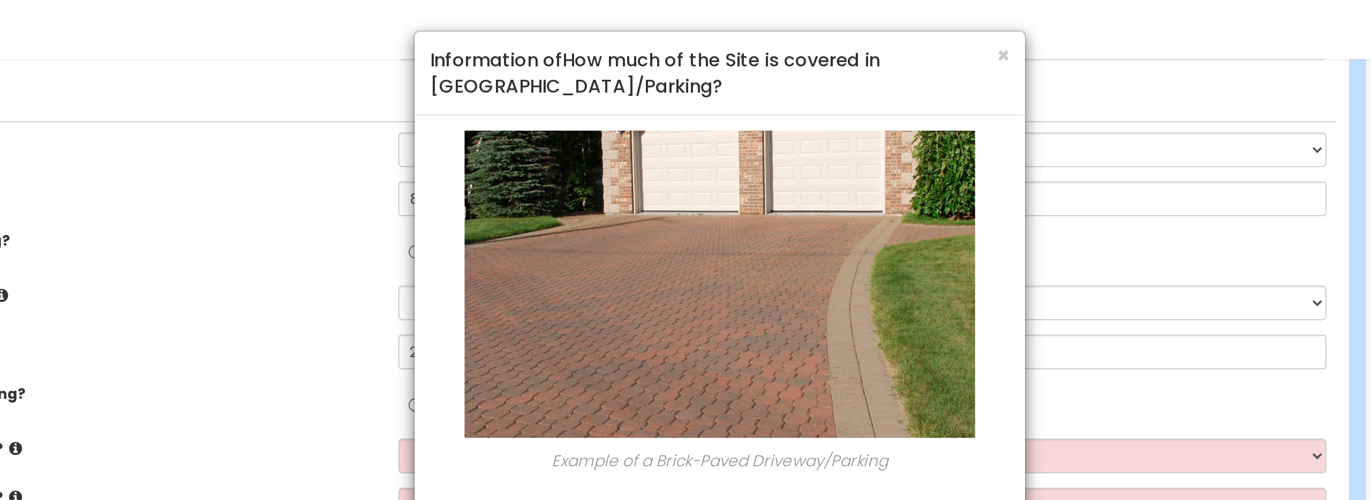
scroll to position [183, 0]
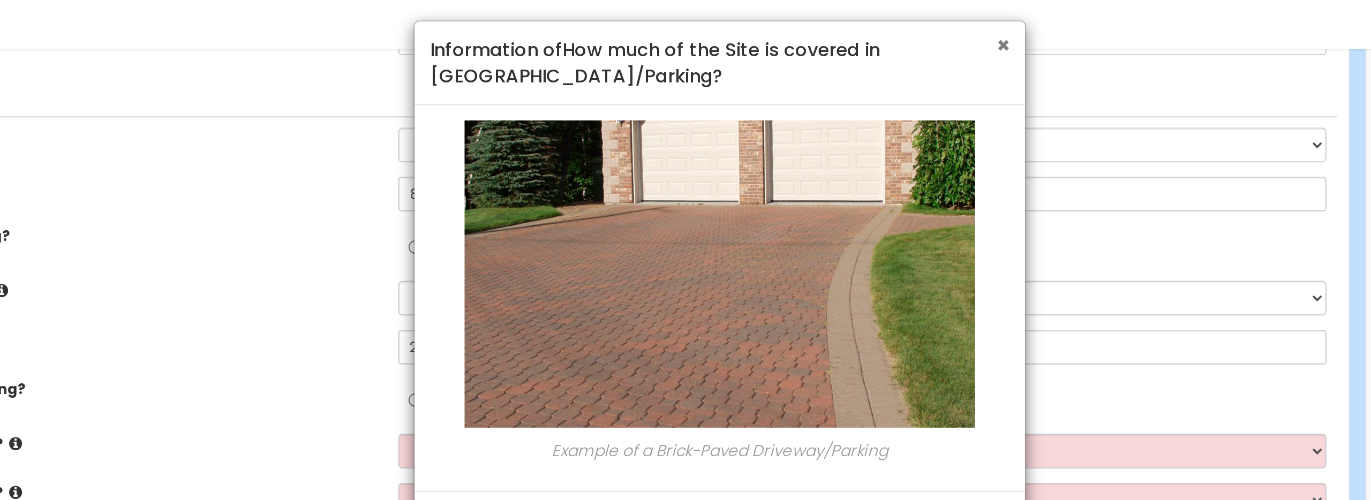
click at [833, 32] on span "×" at bounding box center [834, 29] width 7 height 16
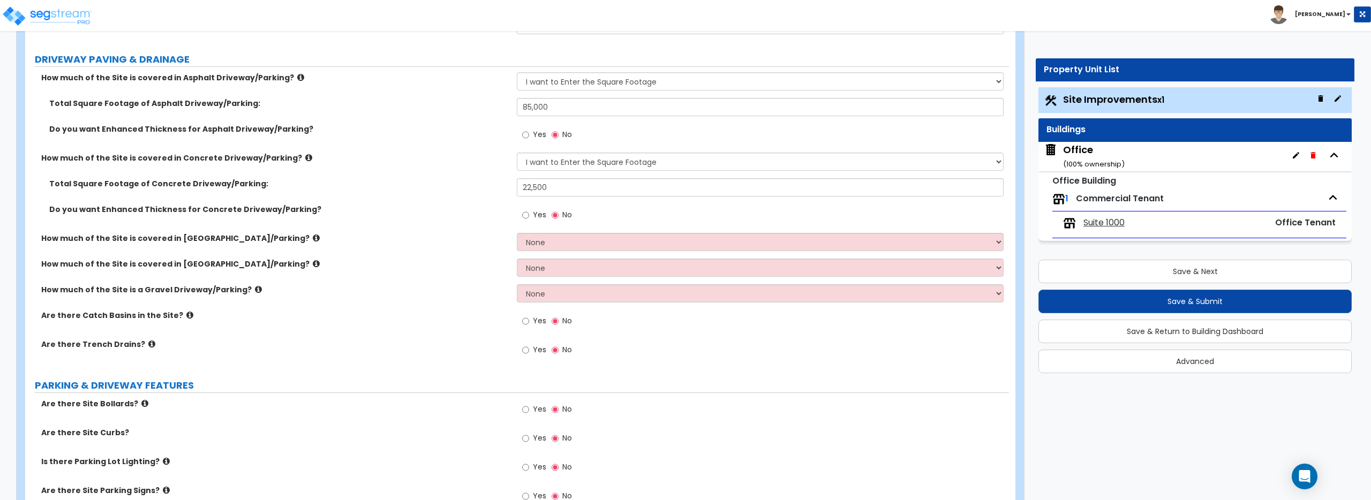
click at [313, 263] on icon at bounding box center [316, 264] width 7 height 8
click at [255, 289] on icon at bounding box center [258, 289] width 7 height 8
click at [589, 289] on select "None I want to Enter an Approximate Percentage I want to Enter the Square Foota…" at bounding box center [760, 293] width 486 height 18
select select "2"
click at [517, 284] on select "None I want to Enter an Approximate Percentage I want to Enter the Square Foota…" at bounding box center [760, 293] width 486 height 18
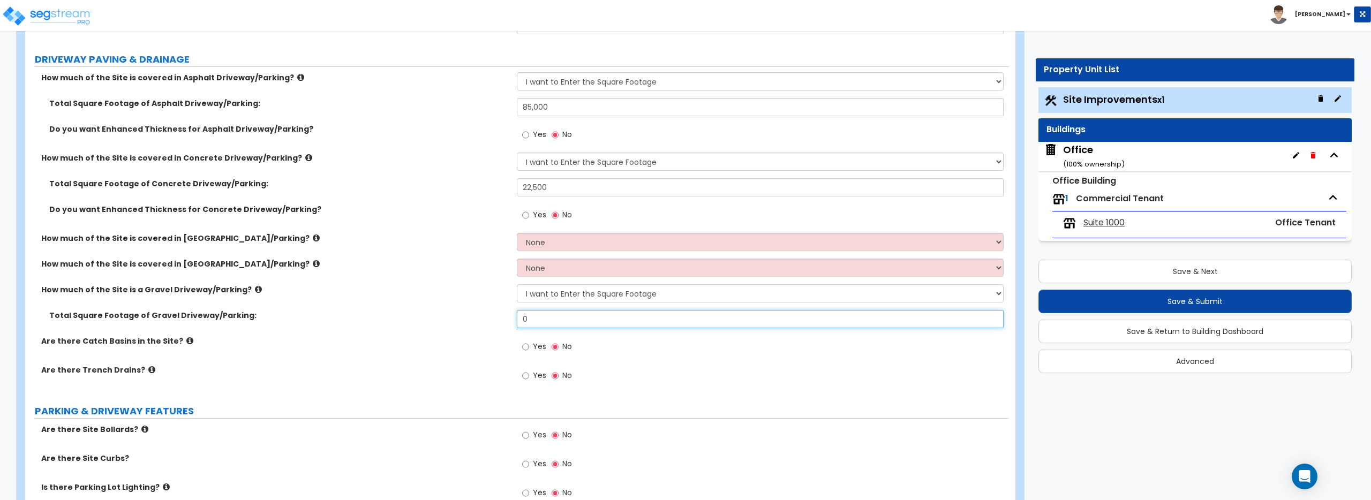
drag, startPoint x: 559, startPoint y: 321, endPoint x: 408, endPoint y: 315, distance: 151.7
click at [408, 315] on div "Total Square Footage of Gravel Driveway/Parking: 0" at bounding box center [517, 323] width 984 height 26
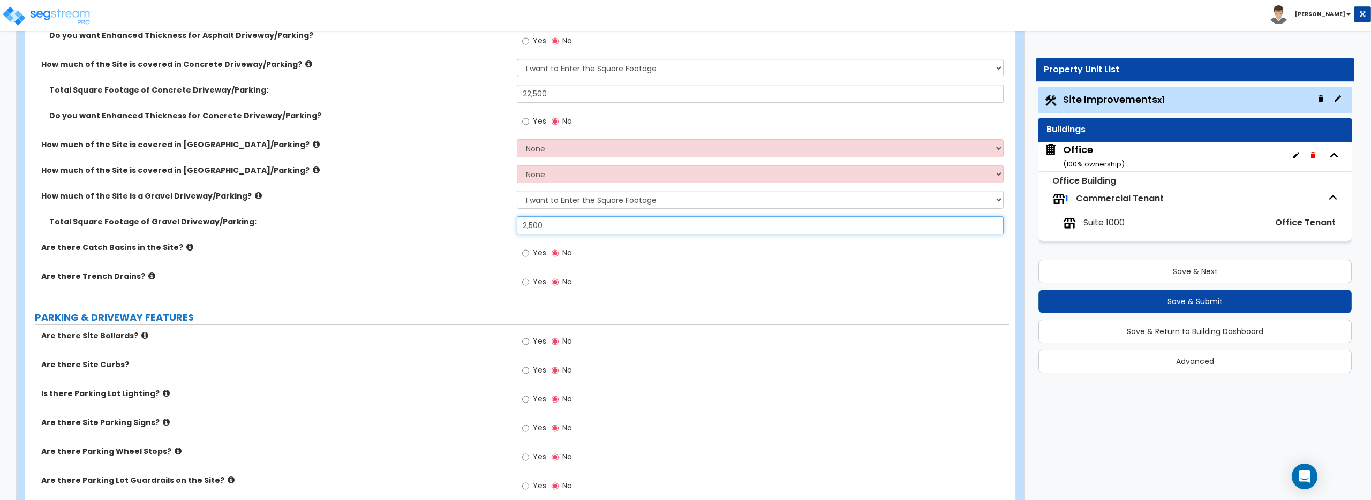
scroll to position [284, 0]
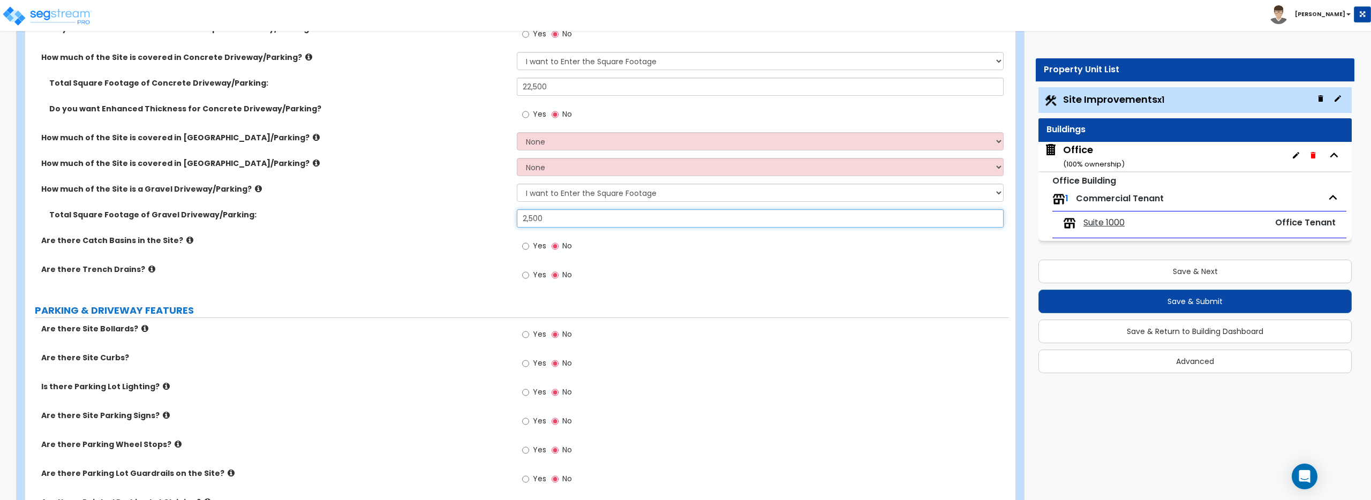
type input "2,500"
click at [186, 238] on icon at bounding box center [189, 240] width 7 height 8
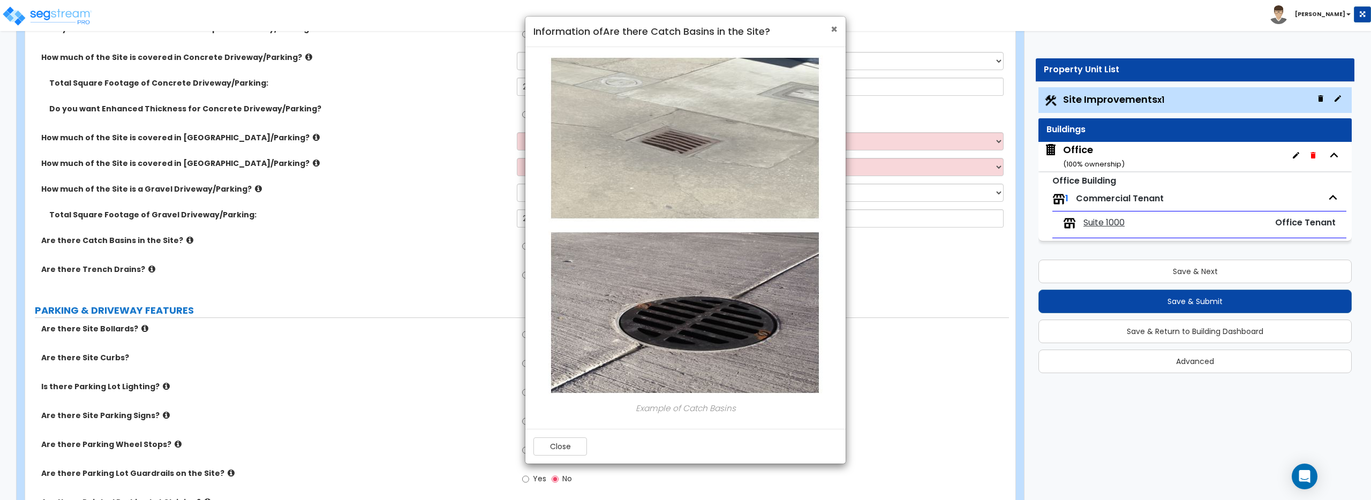
click at [833, 30] on span "×" at bounding box center [834, 29] width 7 height 16
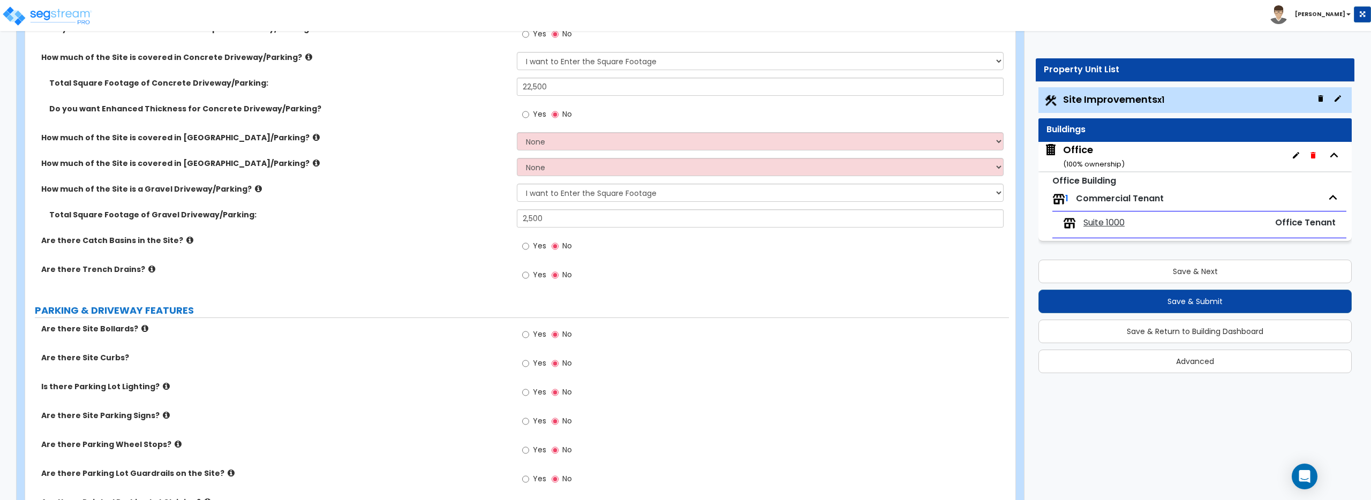
scroll to position [0, 0]
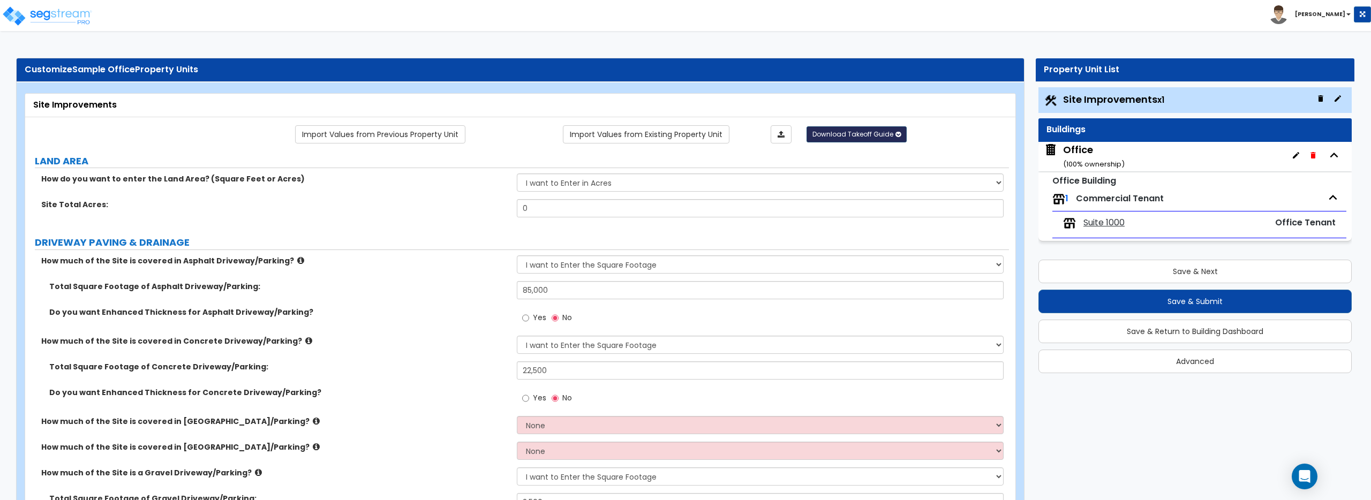
click at [864, 139] on button "Download Takeoff Guide" at bounding box center [857, 134] width 100 height 16
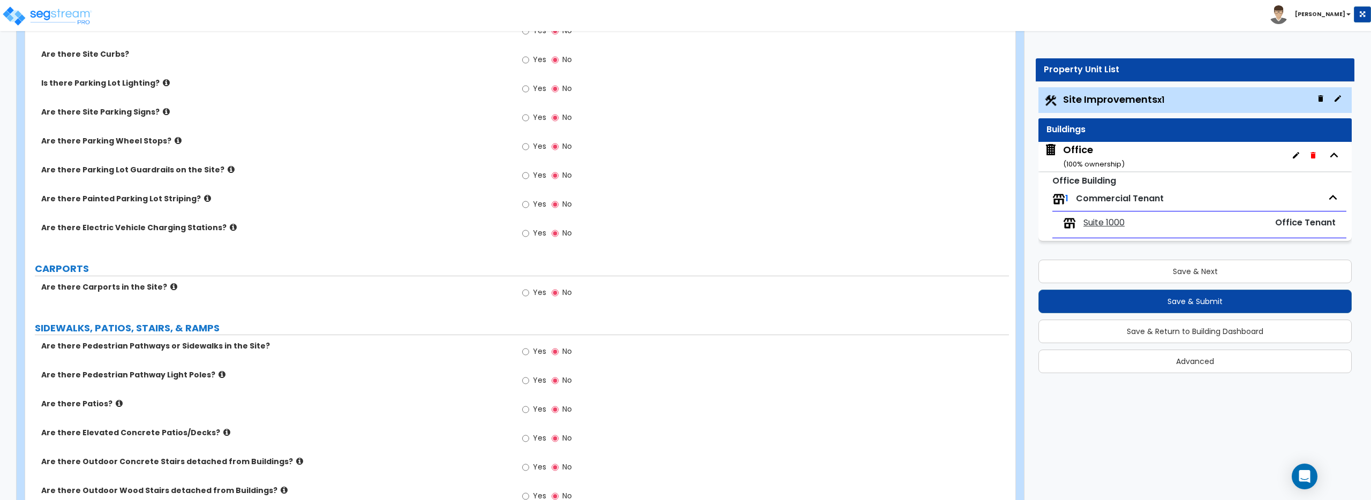
scroll to position [560, 0]
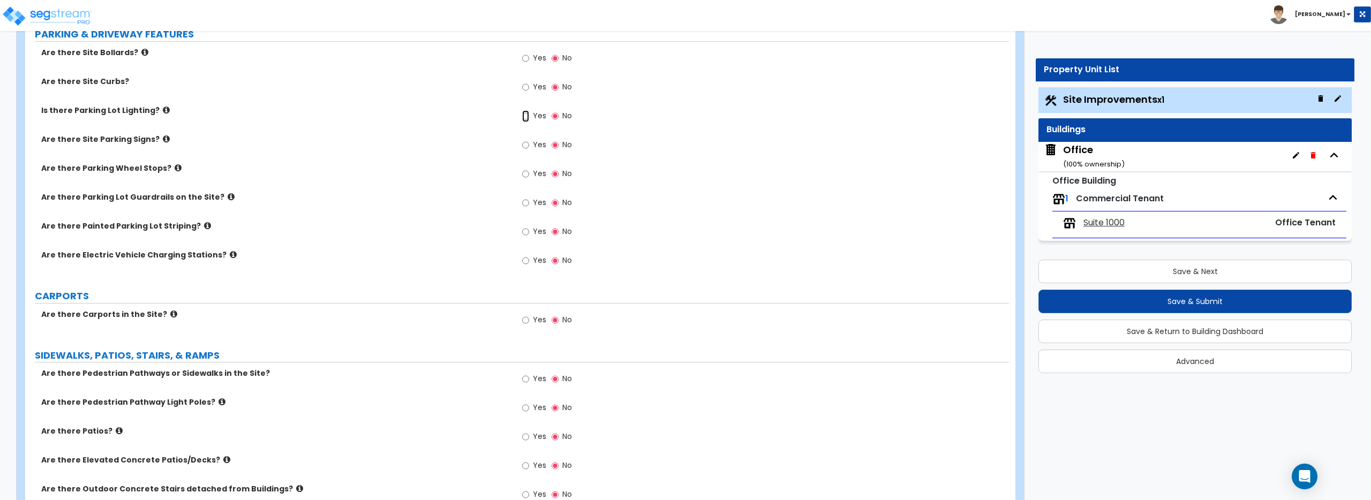
click at [529, 117] on input "Yes" at bounding box center [525, 116] width 7 height 12
radio input "true"
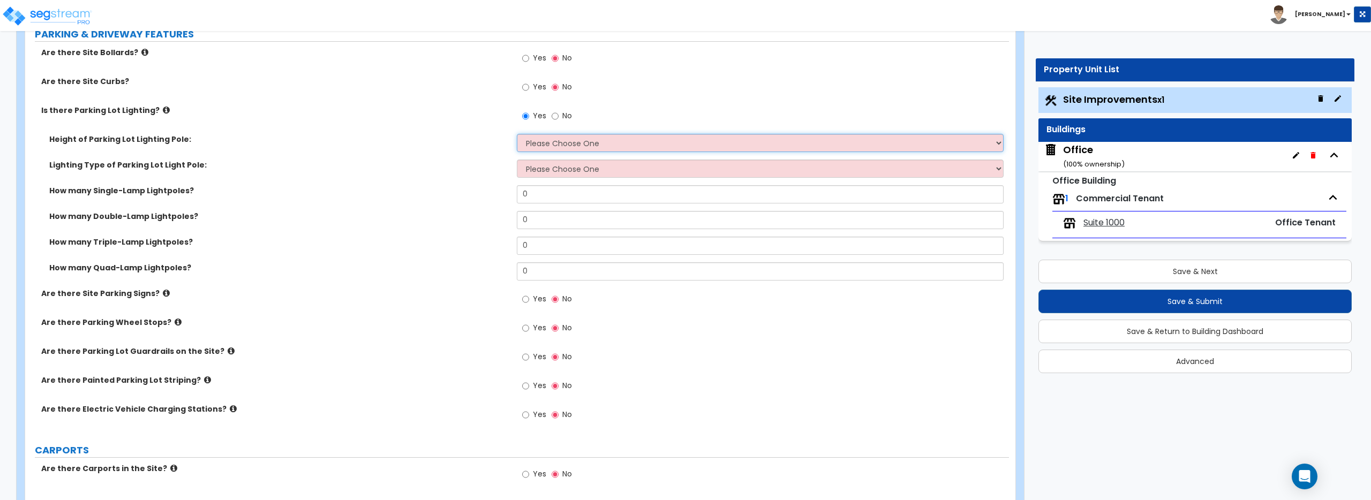
click at [576, 148] on select "Please Choose One 20' high 30' high 40' high" at bounding box center [760, 143] width 486 height 18
select select "2"
click at [517, 134] on select "Please Choose One 20' high 30' high 40' high" at bounding box center [760, 143] width 486 height 18
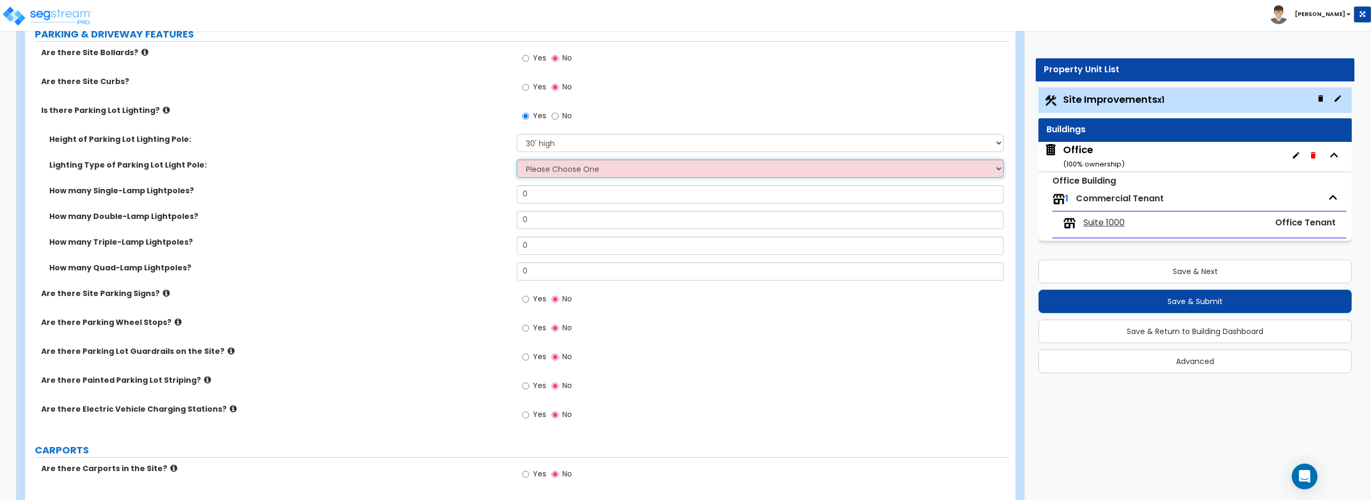
click at [533, 172] on select "Please Choose One LED Metal Halide High Pressure Sodium Please Choose for me" at bounding box center [760, 169] width 486 height 18
click at [517, 160] on select "Please Choose One LED Metal Halide High Pressure Sodium Please Choose for me" at bounding box center [760, 169] width 486 height 18
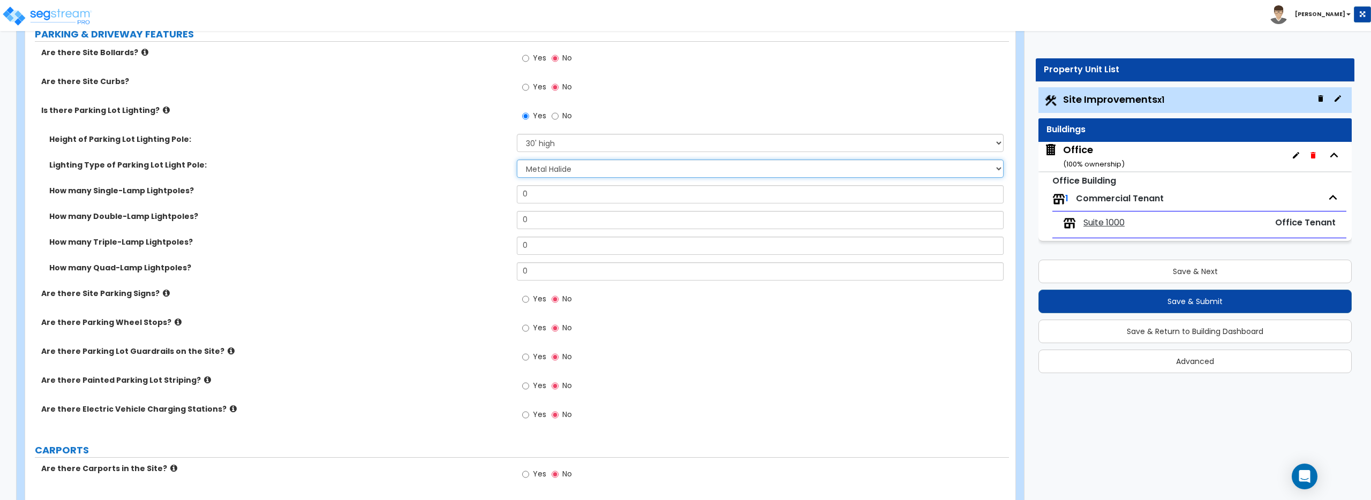
click at [548, 173] on select "Please Choose One LED Metal Halide High Pressure Sodium Please Choose for me" at bounding box center [760, 169] width 486 height 18
select select "4"
click at [517, 160] on select "Please Choose One LED Metal Halide High Pressure Sodium Please Choose for me" at bounding box center [760, 169] width 486 height 18
drag, startPoint x: 572, startPoint y: 192, endPoint x: 261, endPoint y: 160, distance: 312.2
click at [261, 160] on div "Height of Parking Lot Lighting Pole: Please Choose One 20' high 30' high 40' hi…" at bounding box center [517, 211] width 968 height 154
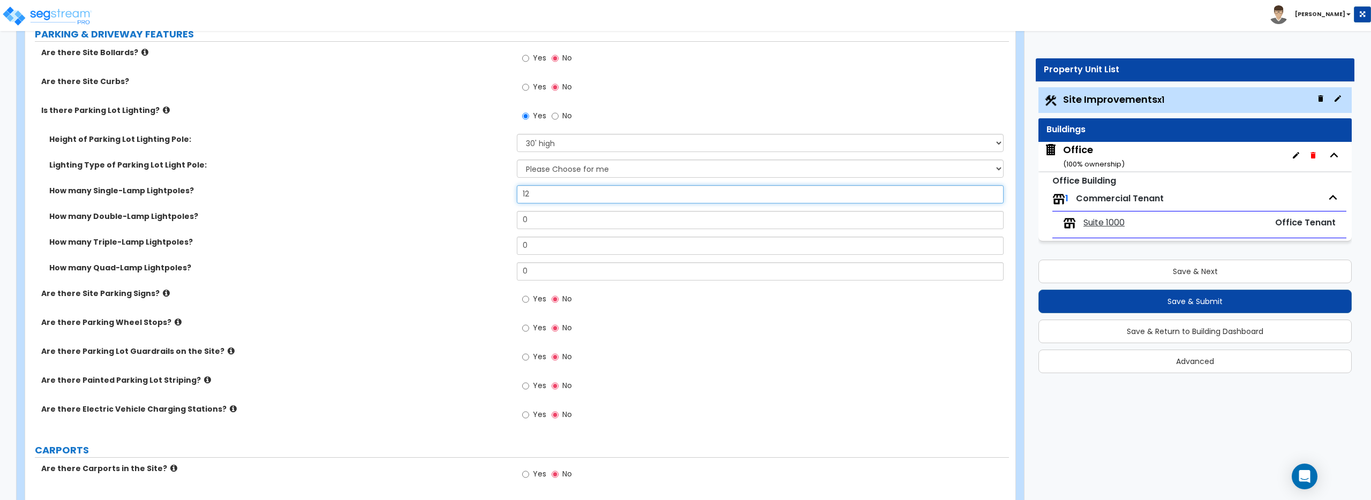
type input "12"
drag, startPoint x: 559, startPoint y: 219, endPoint x: 464, endPoint y: 201, distance: 97.0
click at [464, 201] on div "Height of Parking Lot Lighting Pole: Please Choose One 20' high 30' high 40' hi…" at bounding box center [517, 211] width 968 height 154
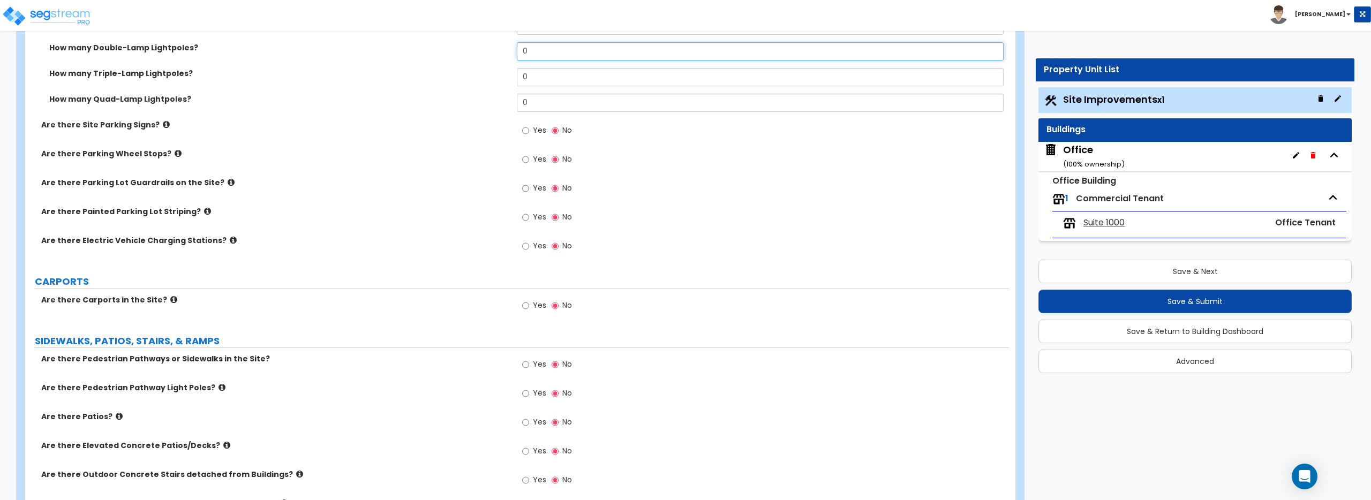
scroll to position [740, 0]
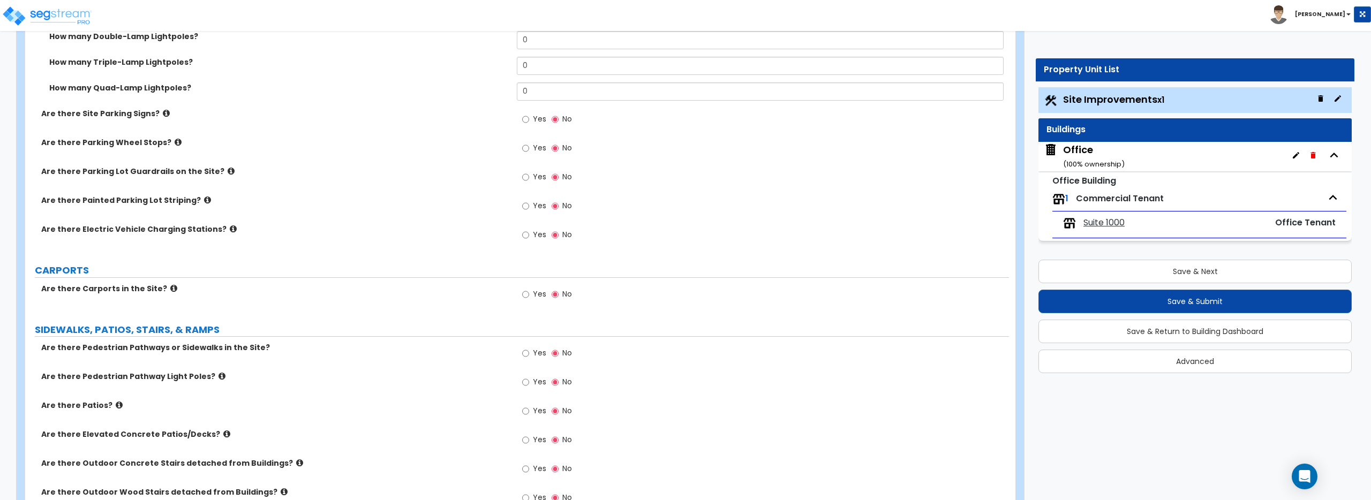
click at [163, 111] on icon at bounding box center [166, 113] width 7 height 8
click at [535, 119] on span "Yes" at bounding box center [539, 119] width 13 height 11
click at [529, 119] on input "Yes" at bounding box center [525, 120] width 7 height 12
radio input "true"
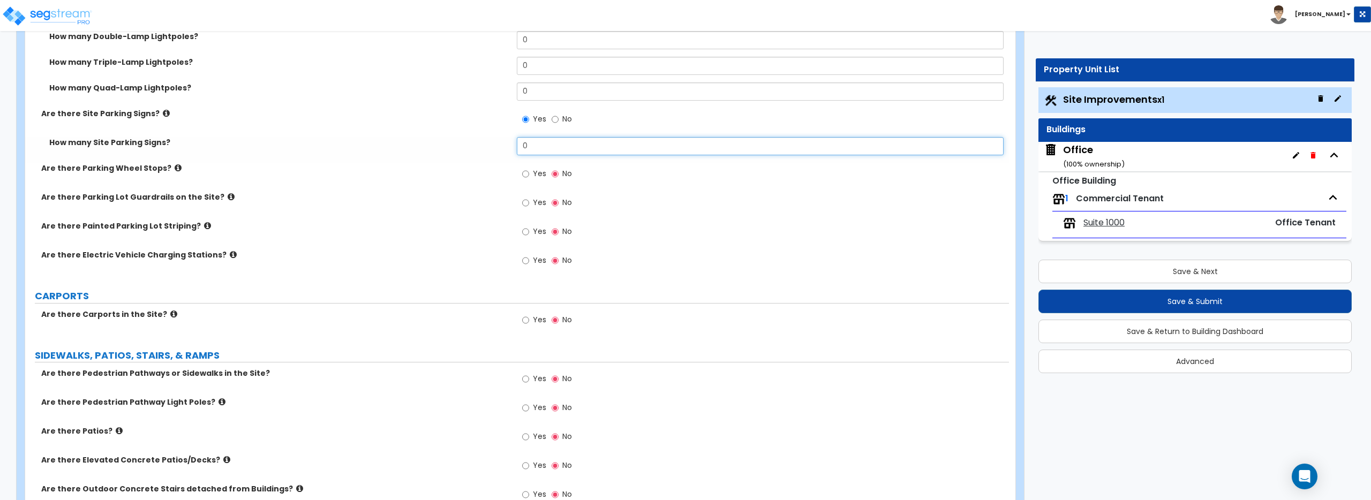
drag, startPoint x: 532, startPoint y: 147, endPoint x: 506, endPoint y: 147, distance: 26.8
click at [511, 147] on div "How many Site Parking Signs? 0" at bounding box center [517, 150] width 984 height 26
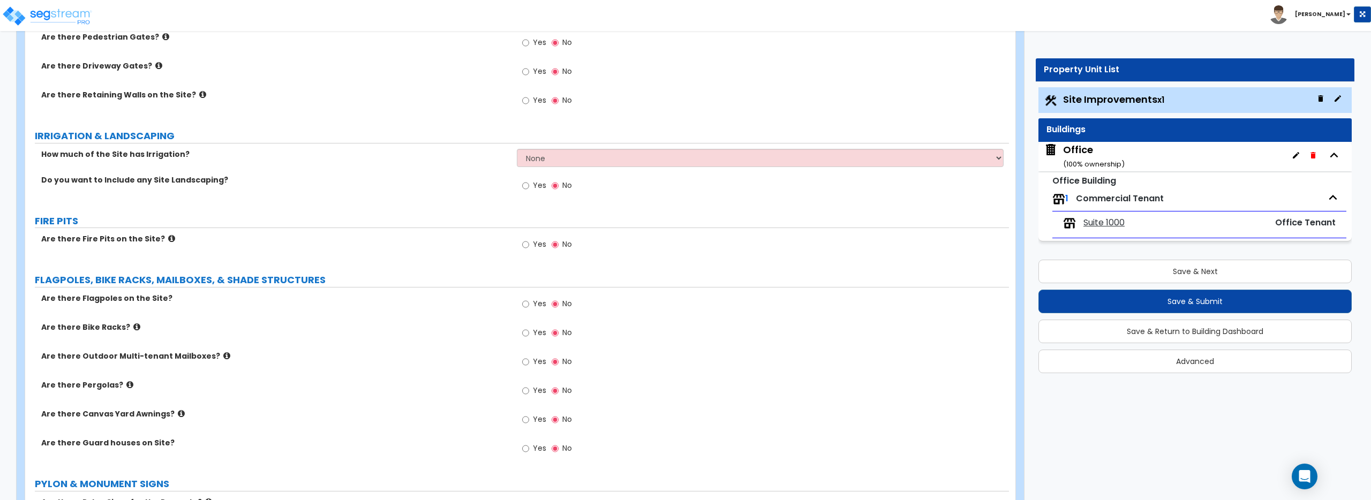
scroll to position [1394, 0]
type input "10"
click at [525, 186] on input "Yes" at bounding box center [525, 188] width 7 height 12
radio input "true"
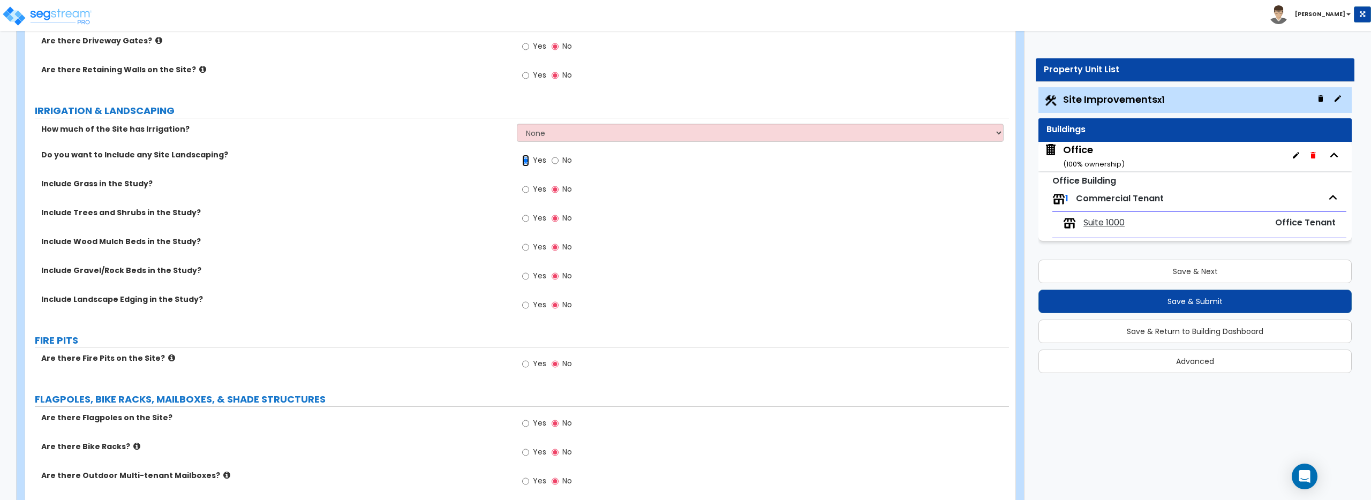
scroll to position [1424, 0]
click at [529, 249] on input "Yes" at bounding box center [525, 245] width 7 height 12
radio input "true"
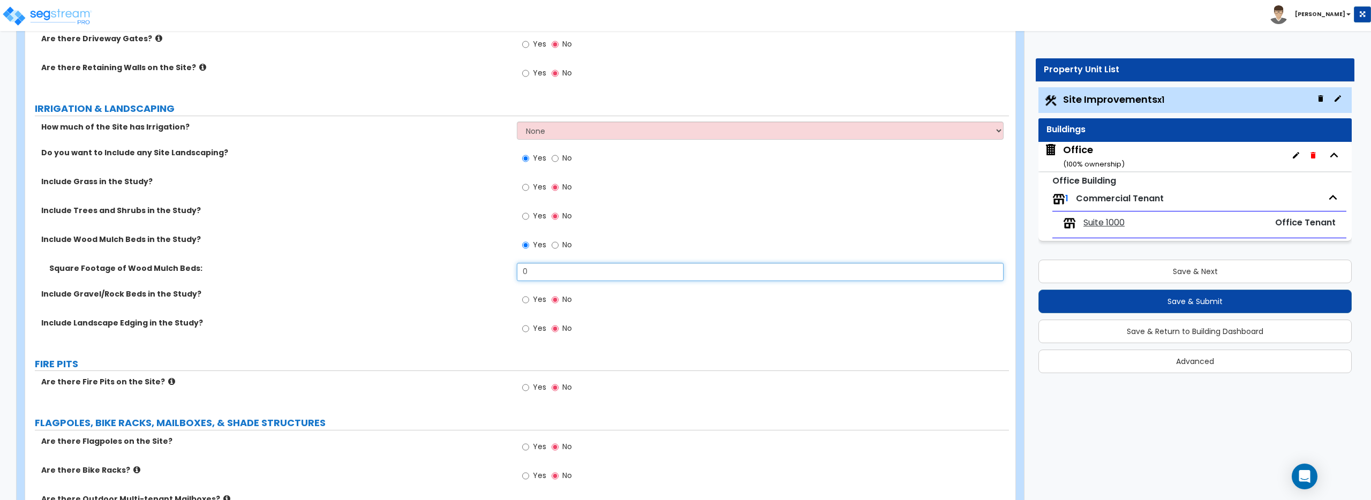
drag, startPoint x: 535, startPoint y: 269, endPoint x: 122, endPoint y: 336, distance: 417.8
click at [394, 304] on div "How much of the Site has Irrigation? None I want to Enter an Approximate Percen…" at bounding box center [517, 234] width 968 height 225
type input "25,000"
click at [1165, 157] on div "Office ( 100 % ownership)" at bounding box center [1194, 156] width 313 height 29
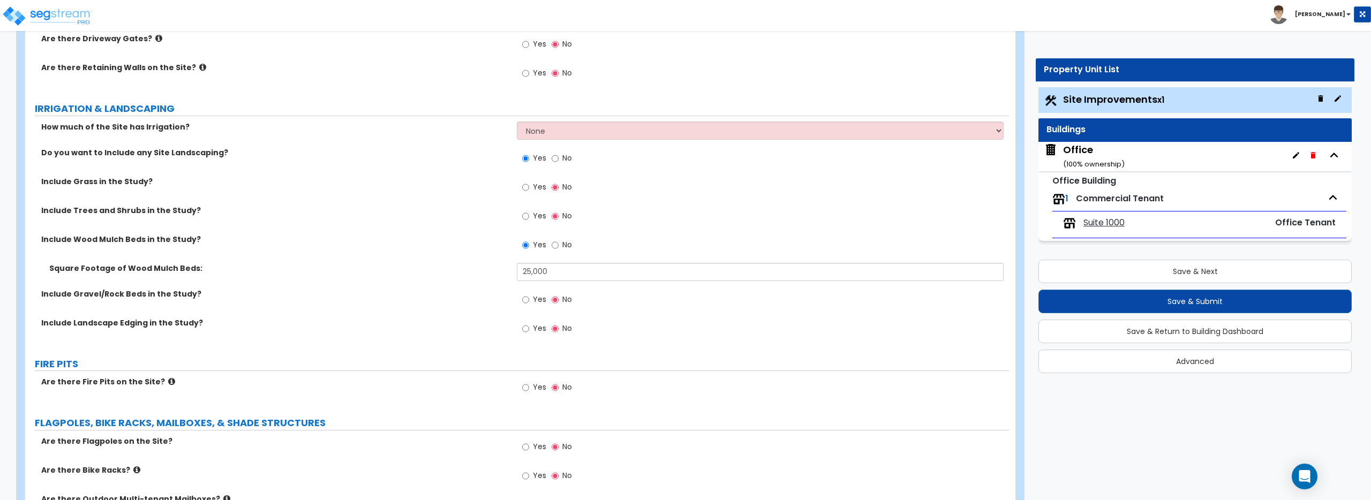
click at [1108, 152] on div "Office ( 100 % ownership)" at bounding box center [1094, 156] width 62 height 27
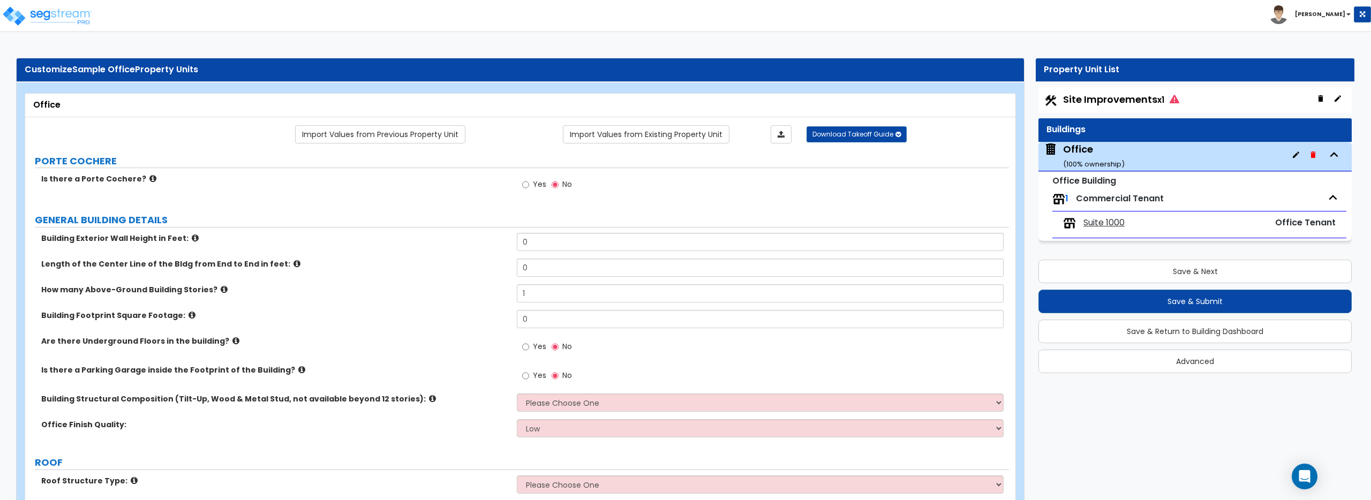
click at [1133, 222] on div "Suite 1000" at bounding box center [1138, 223] width 150 height 13
click at [1117, 221] on span "Suite 1000" at bounding box center [1103, 223] width 41 height 12
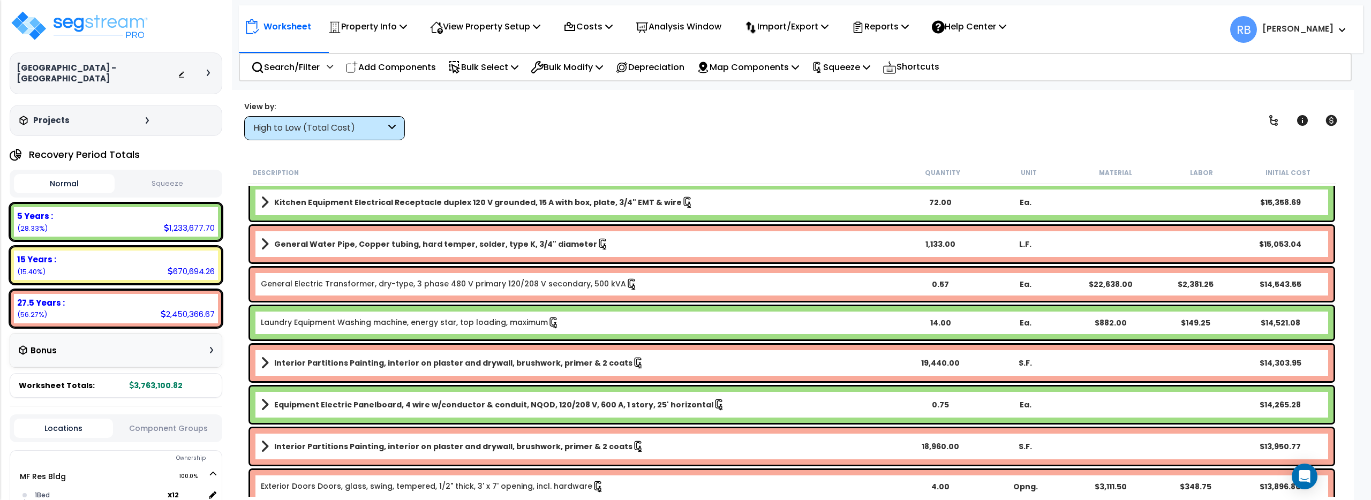
scroll to position [2482, 0]
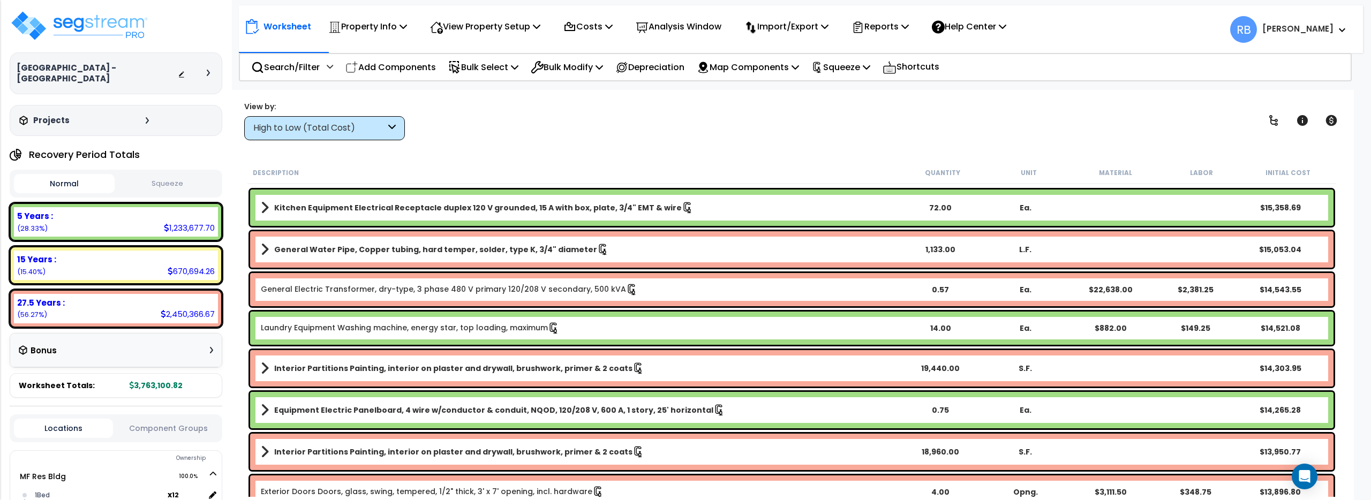
click at [334, 244] on b "General Water Pipe, Copper tubing, hard temper, solder, type K, 3/4" diameter" at bounding box center [435, 249] width 323 height 11
